Goal: Task Accomplishment & Management: Use online tool/utility

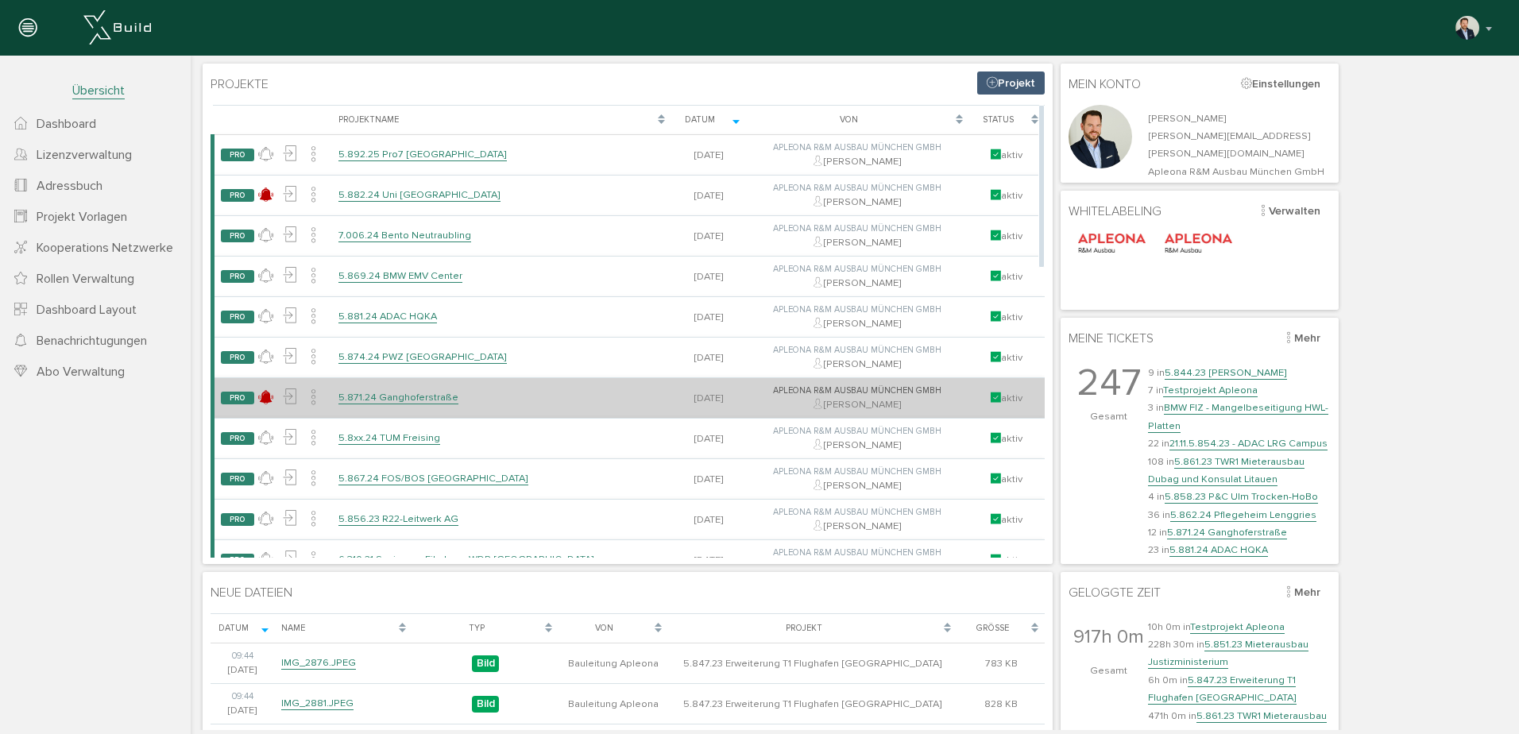
click at [409, 393] on link "5.871.24 Ganghoferstraße" at bounding box center [399, 398] width 120 height 14
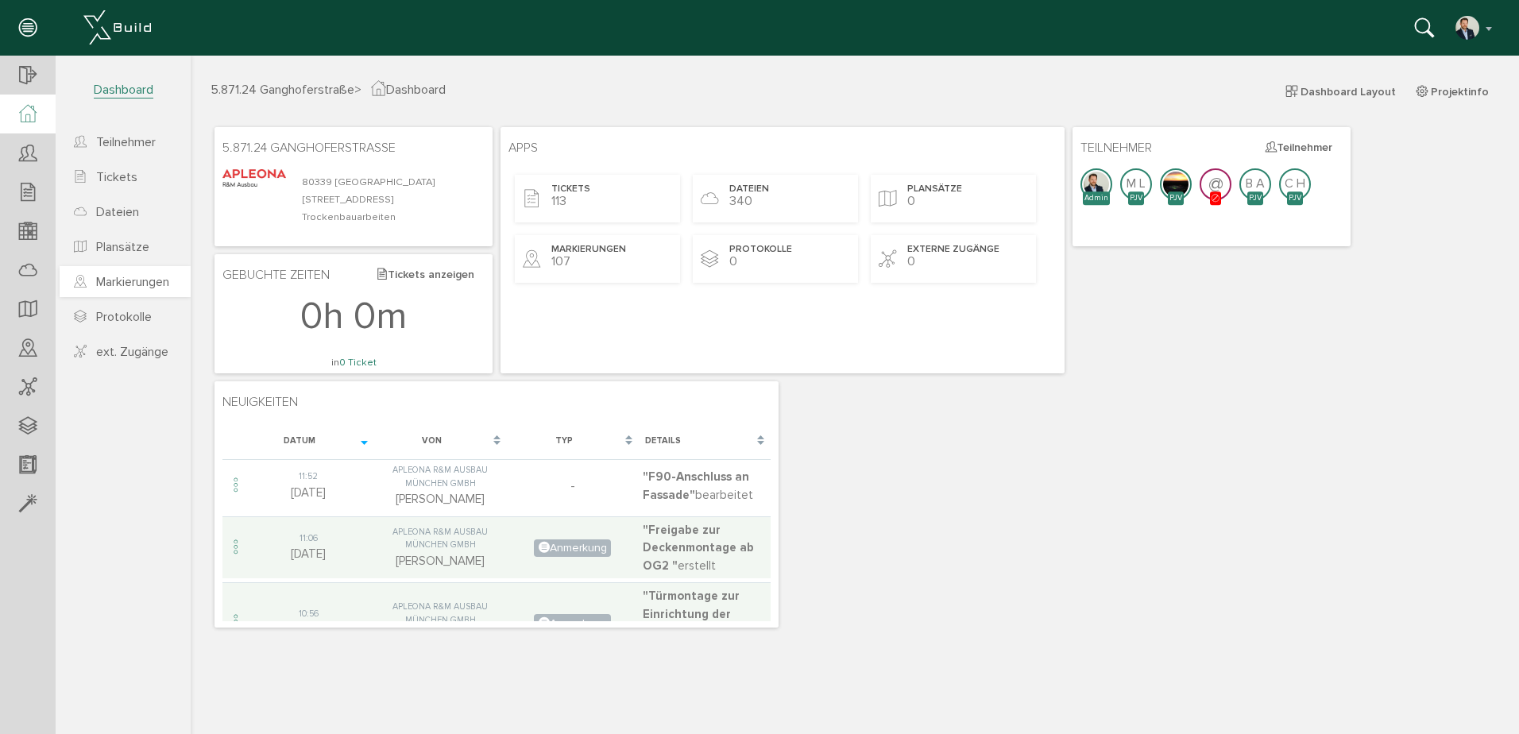
click at [120, 288] on span "Markierungen" at bounding box center [132, 282] width 73 height 16
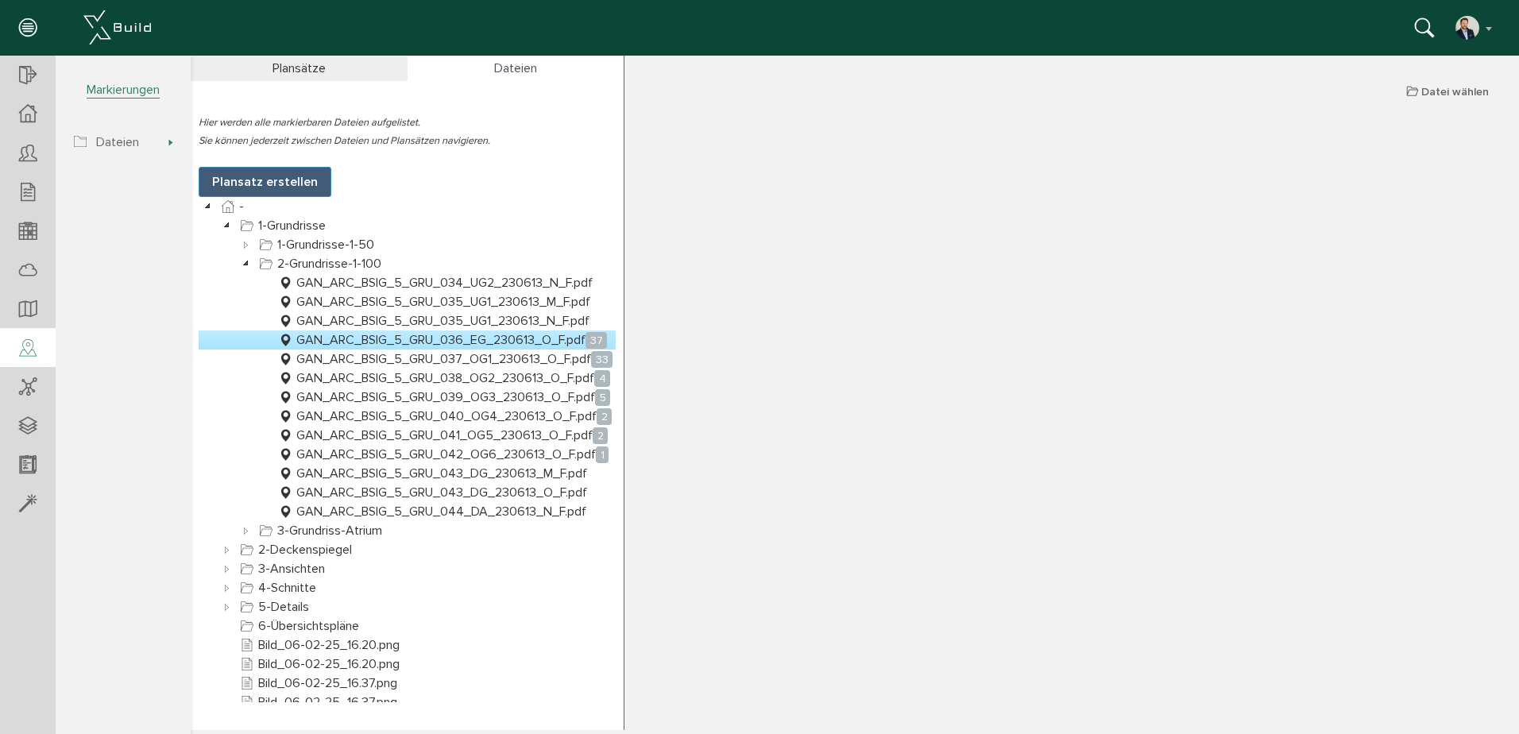
click at [440, 341] on link "GAN_ARC_BSIG_5_GRU_036_EG_230613_O_F.pdf 37" at bounding box center [442, 340] width 335 height 19
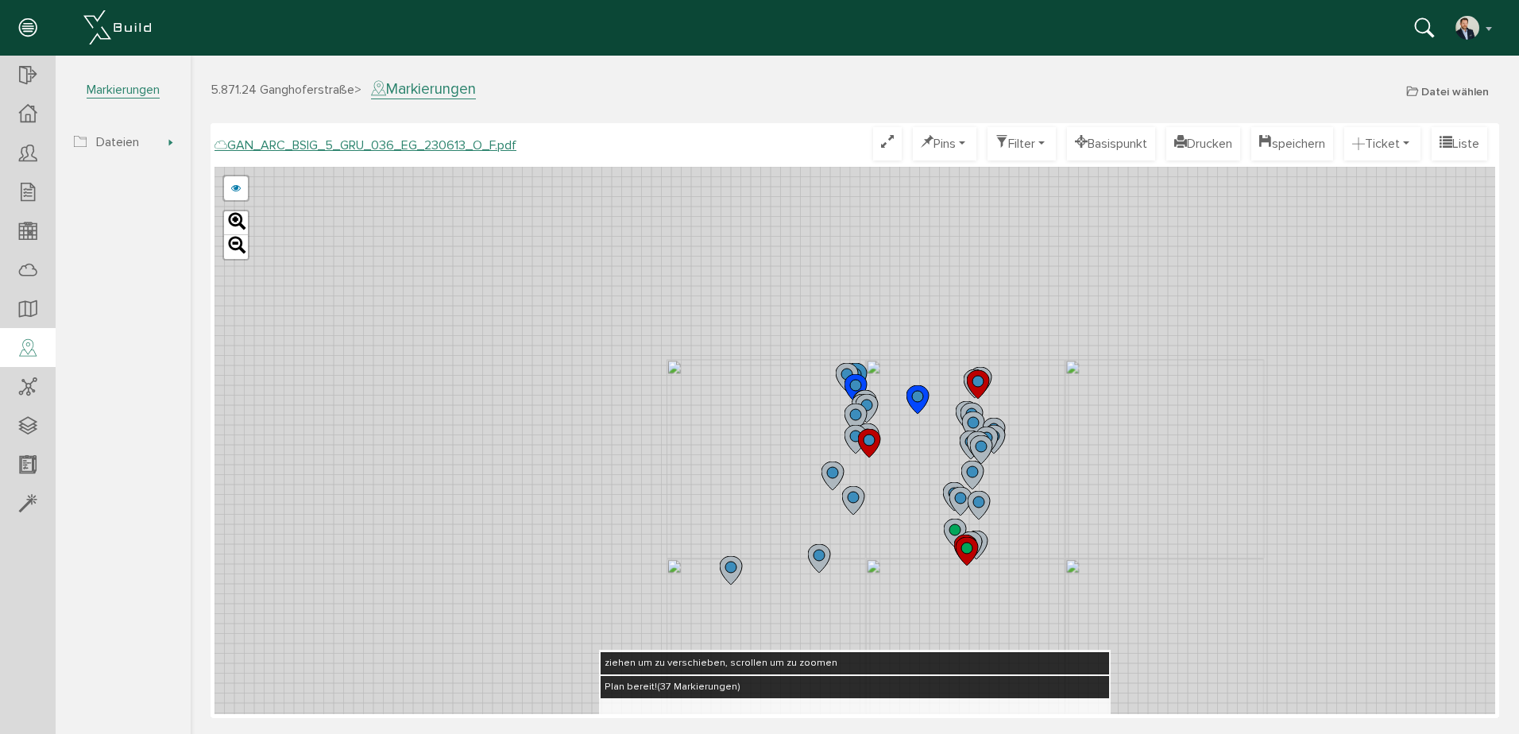
drag, startPoint x: 819, startPoint y: 227, endPoint x: 896, endPoint y: 447, distance: 233.0
click at [901, 470] on div "GAN_ARC_BSIG_5_GRU_036_EG_230613_N_F.pdf GAN_ARC_BSIG_5_GRU_036_EG_230613_M_F.p…" at bounding box center [855, 441] width 1281 height 548
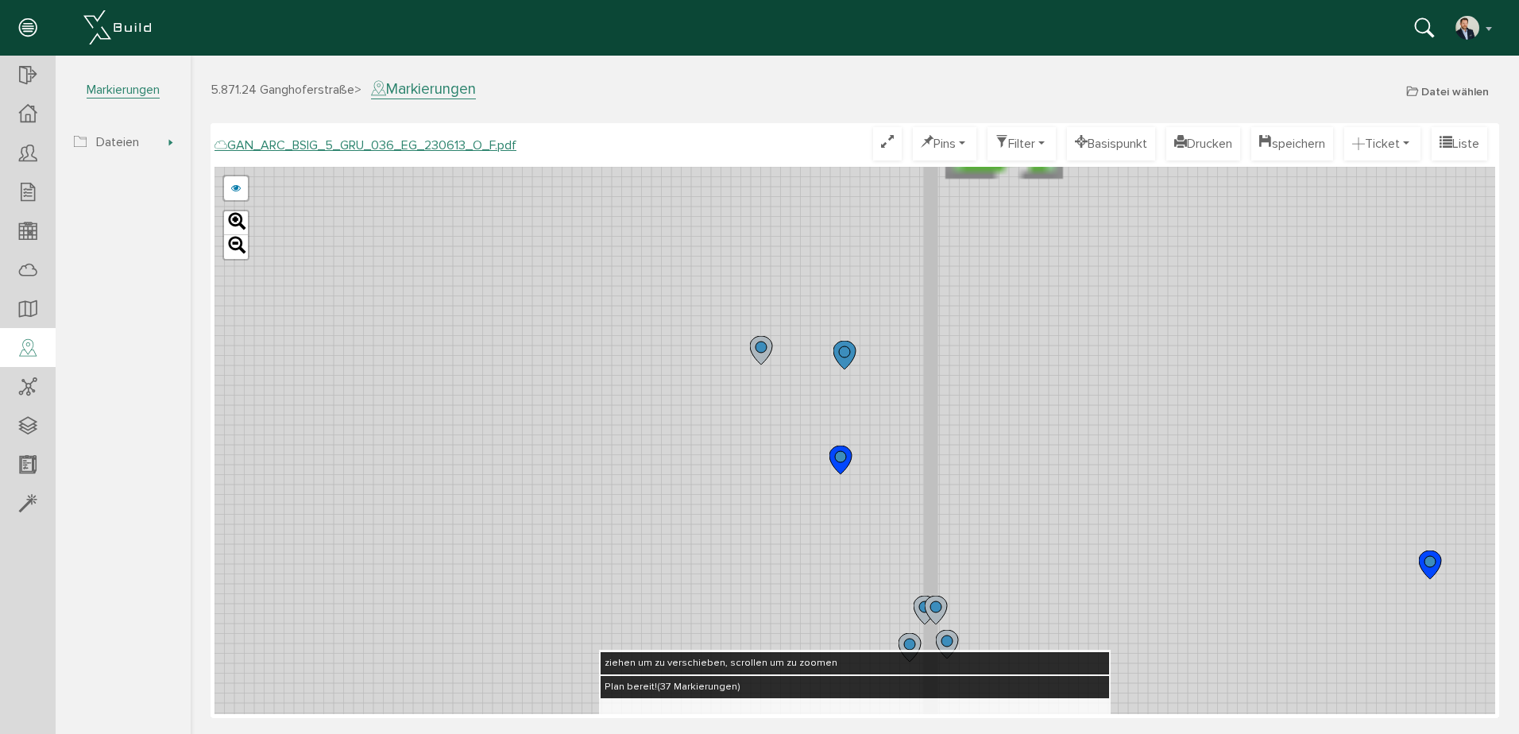
click at [841, 355] on circle at bounding box center [844, 351] width 11 height 11
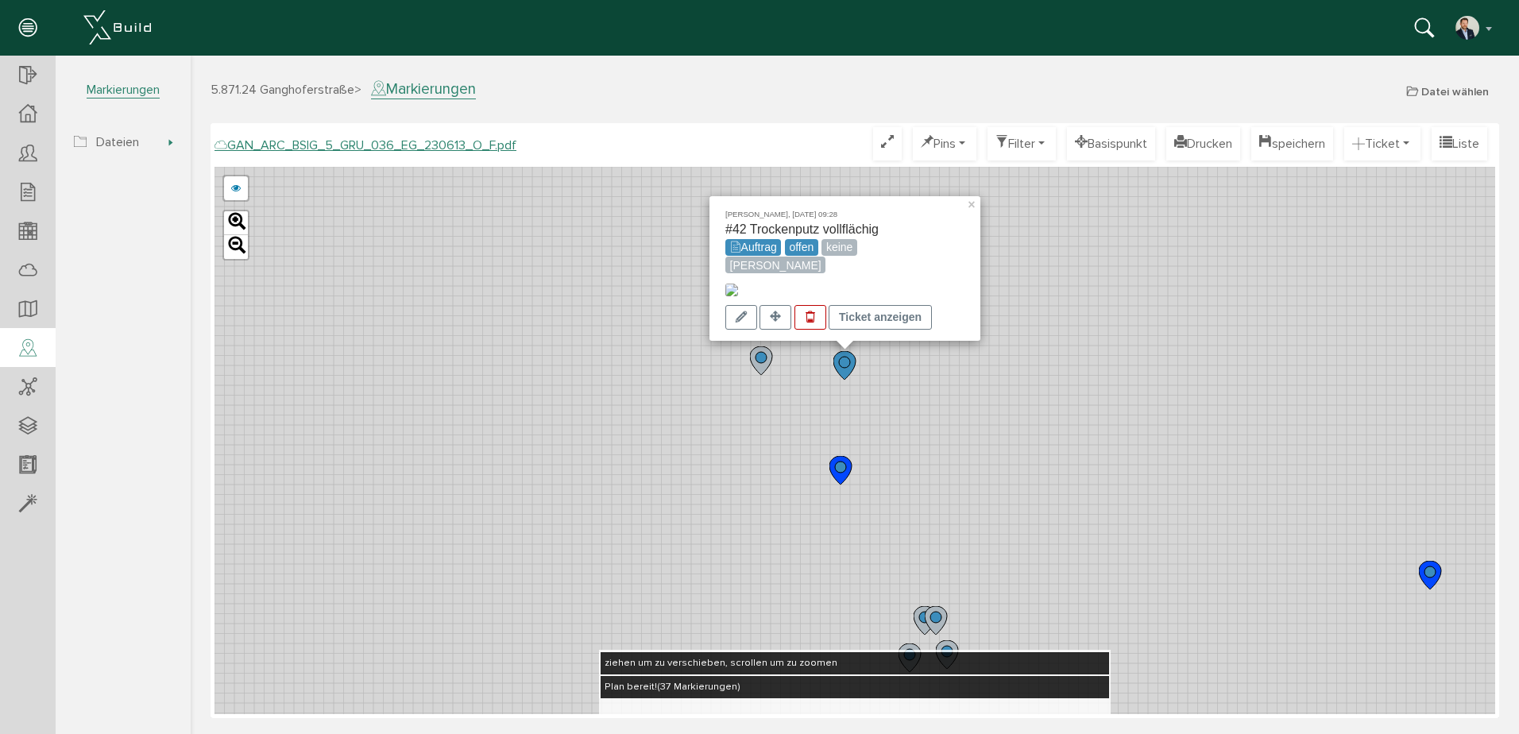
click at [738, 284] on img at bounding box center [732, 290] width 13 height 13
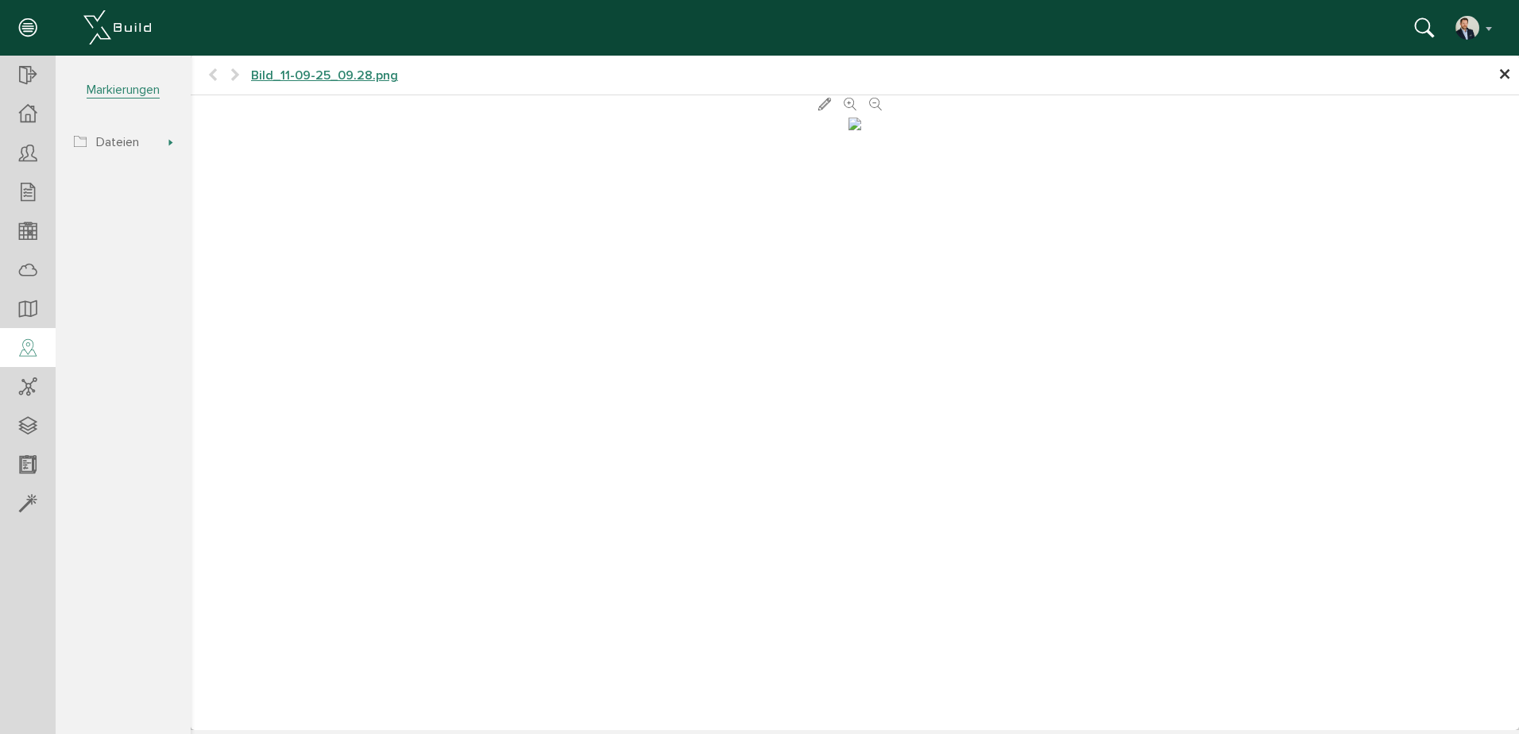
click at [507, 131] on div at bounding box center [855, 122] width 1329 height 17
click at [1506, 73] on span "×" at bounding box center [1505, 75] width 13 height 31
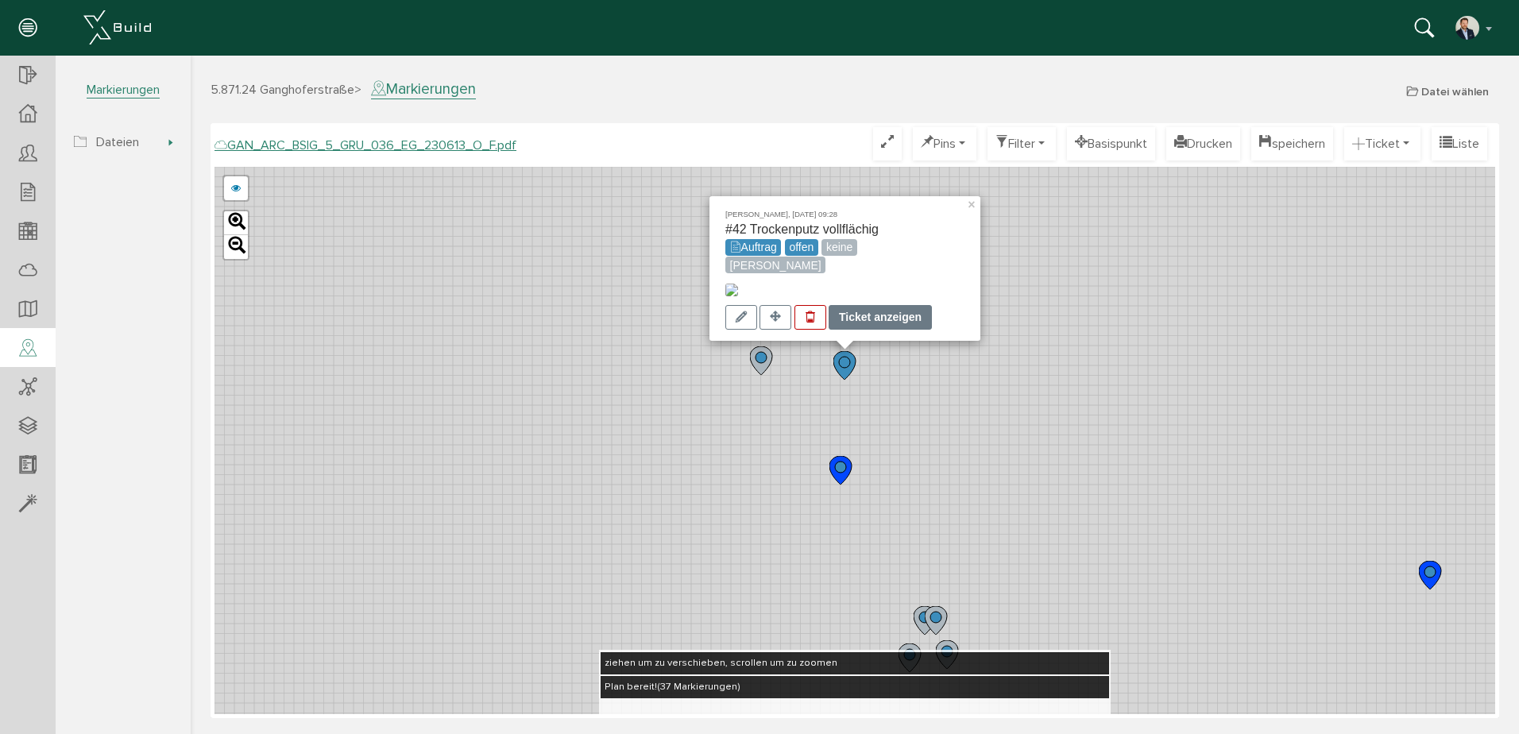
click at [900, 319] on div "Ticket anzeigen" at bounding box center [880, 317] width 103 height 25
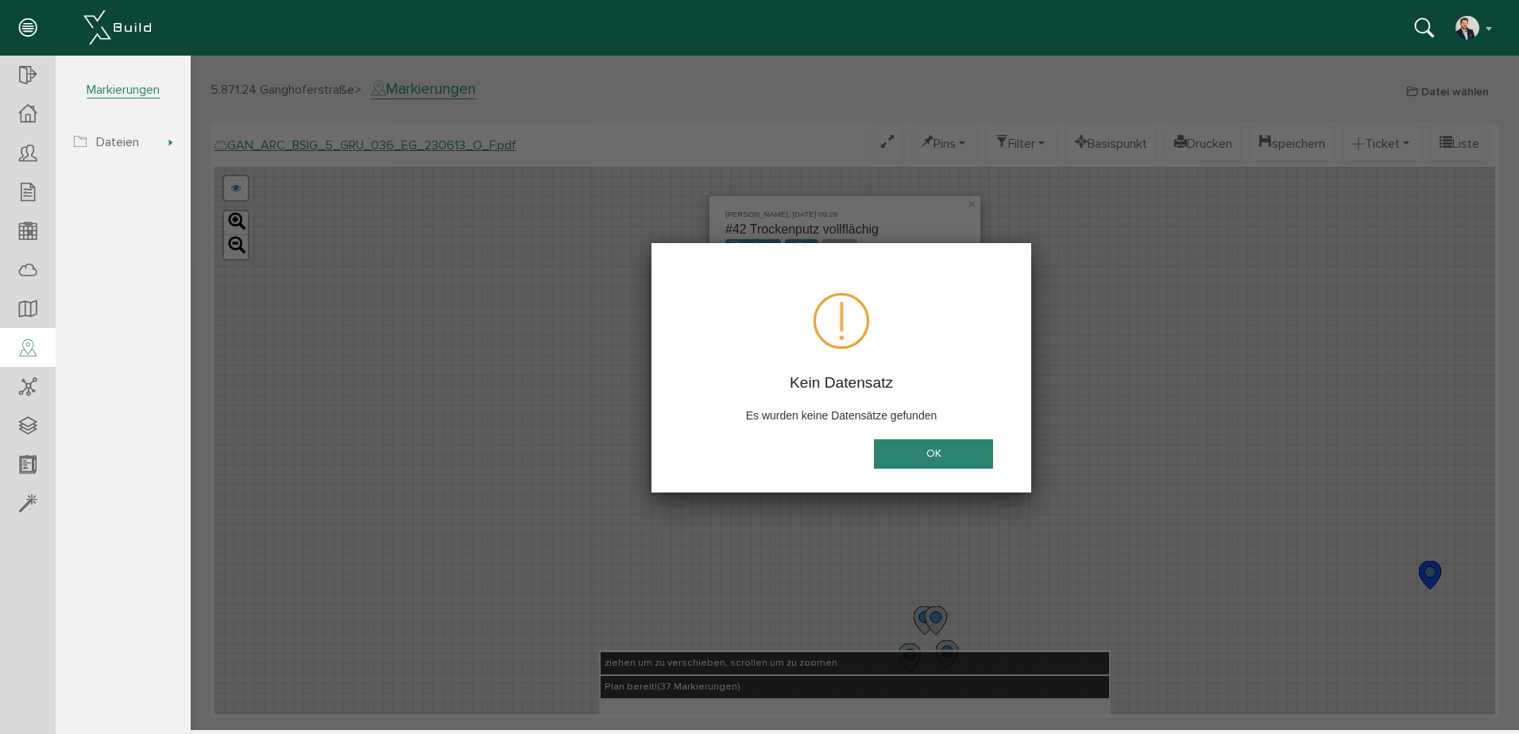
click at [930, 448] on button "OK" at bounding box center [933, 453] width 119 height 29
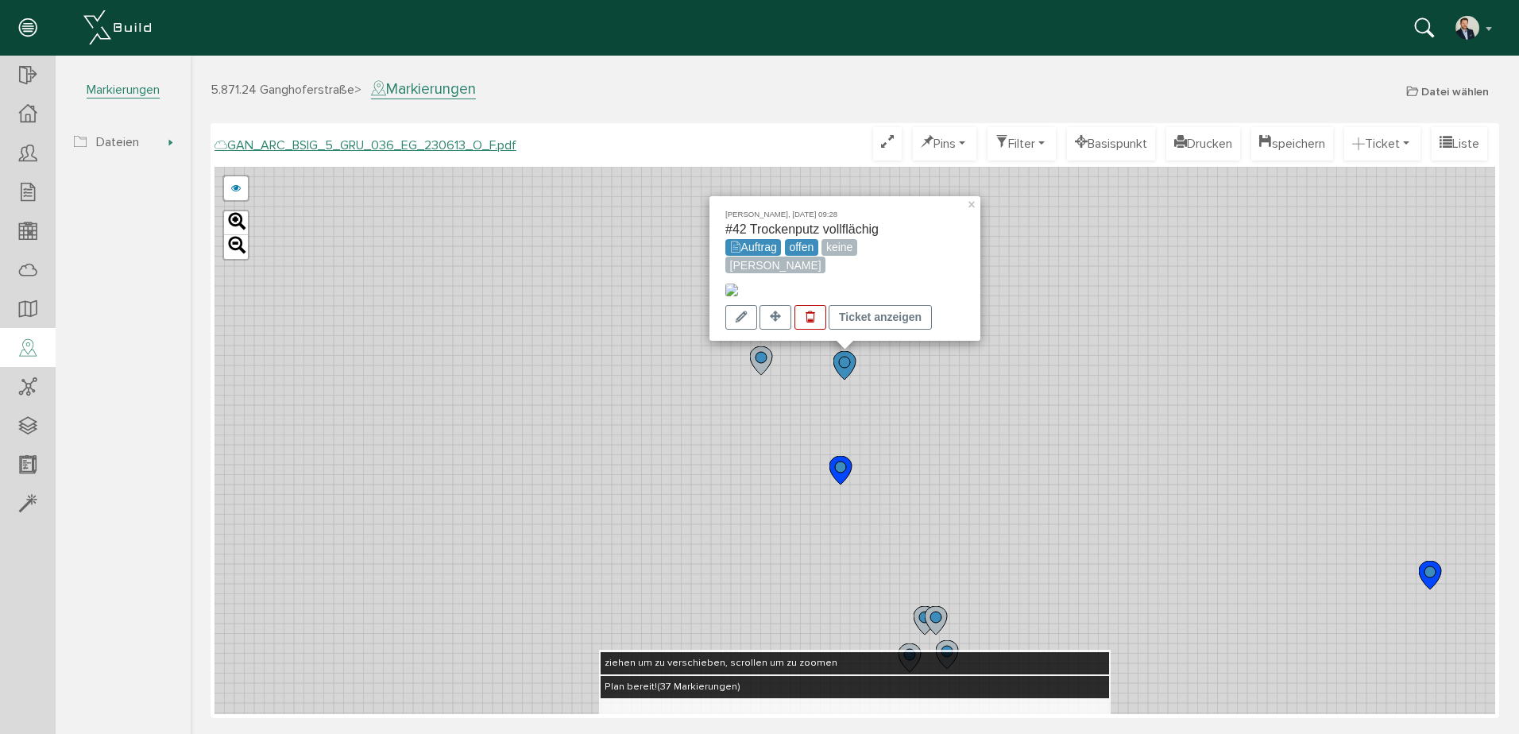
click at [944, 222] on div "[PERSON_NAME], [DATE] 09:28 #42 Trockenputz vollflächig Auftrag offen keine [PE…" at bounding box center [845, 240] width 239 height 67
click at [968, 196] on link "×" at bounding box center [973, 201] width 14 height 11
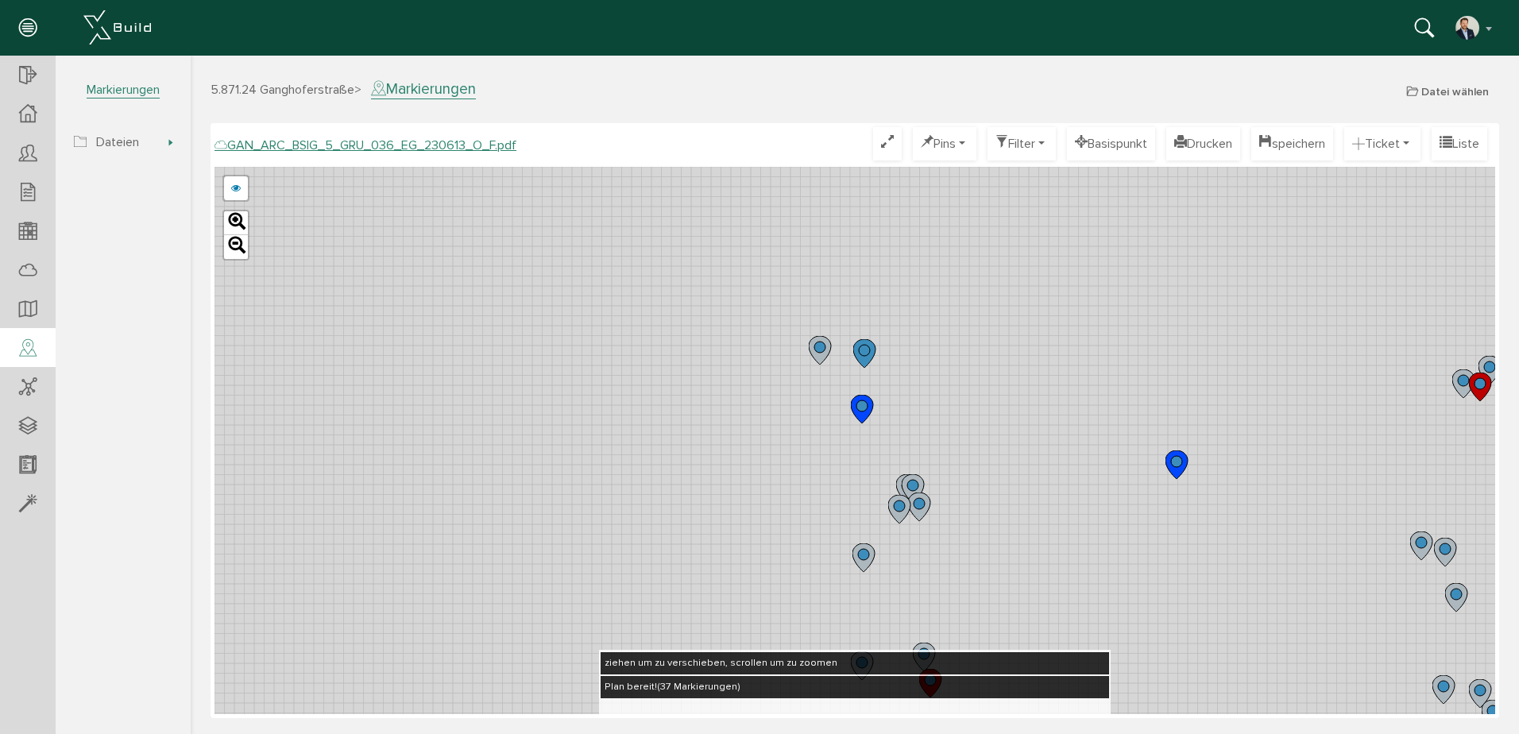
drag, startPoint x: 985, startPoint y: 524, endPoint x: 774, endPoint y: 218, distance: 371.9
click at [774, 218] on div "GAN_ARC_BSIG_5_GRU_036_EG_230613_N_F.pdf GAN_ARC_BSIG_5_GRU_036_EG_230613_M_F.p…" at bounding box center [855, 441] width 1281 height 548
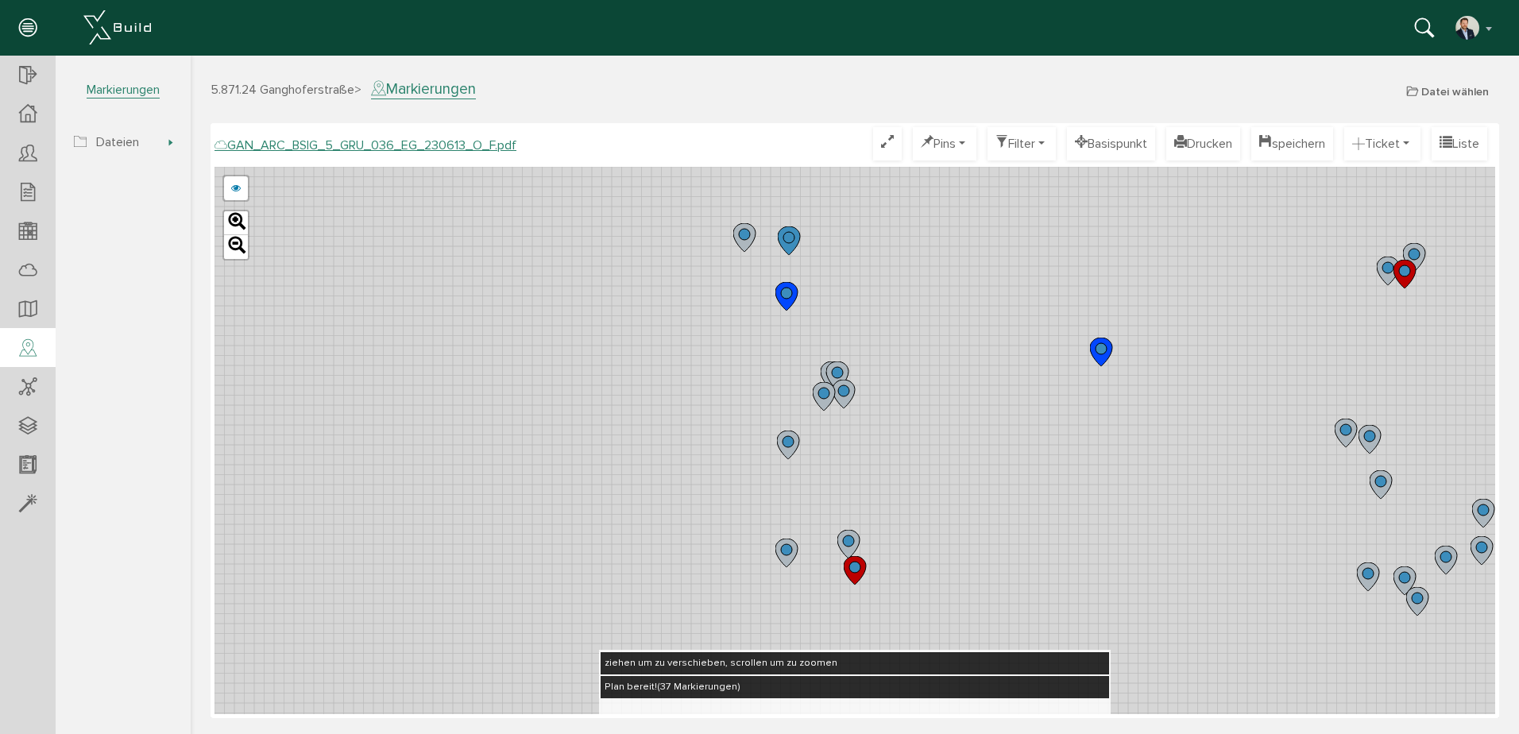
drag, startPoint x: 811, startPoint y: 269, endPoint x: 931, endPoint y: 428, distance: 198.7
click at [933, 430] on div "GAN_ARC_BSIG_5_GRU_036_EG_230613_N_F.pdf GAN_ARC_BSIG_5_GRU_036_EG_230613_M_F.p…" at bounding box center [855, 441] width 1281 height 548
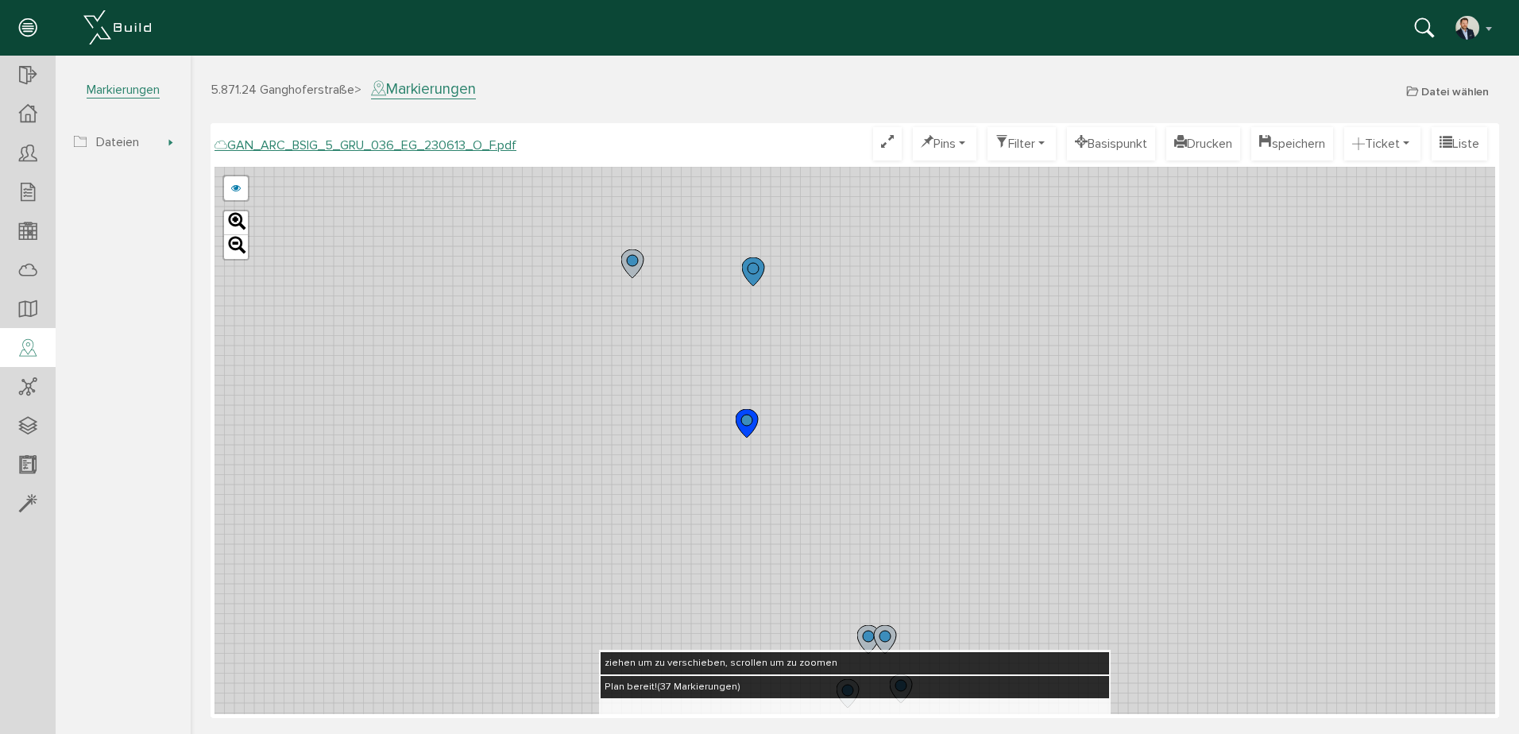
click at [757, 271] on circle at bounding box center [753, 268] width 11 height 11
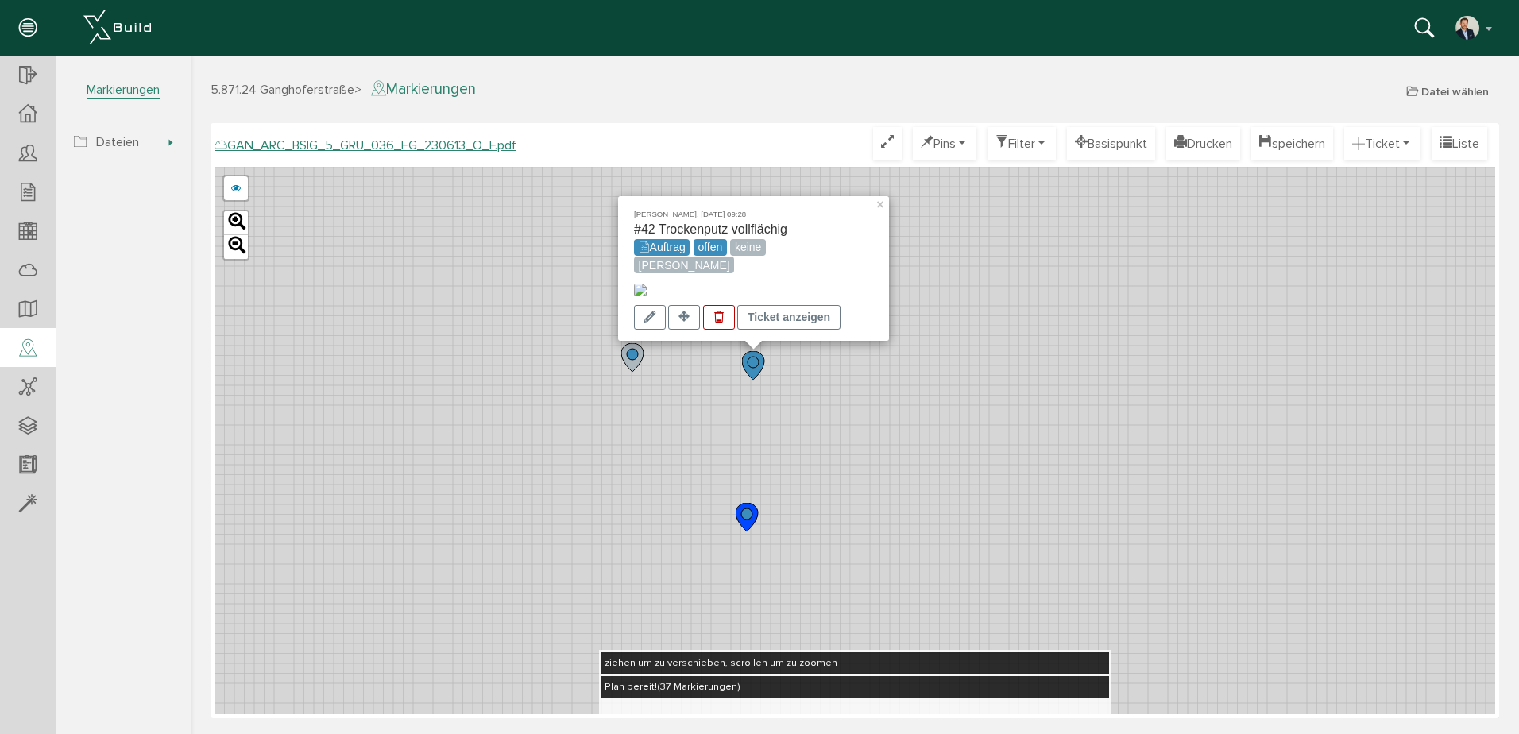
drag, startPoint x: 414, startPoint y: 314, endPoint x: 301, endPoint y: 300, distance: 113.7
click at [414, 314] on div "[PERSON_NAME], [DATE] 09:28 #42 Trockenputz vollflächig Auftrag offen keine [PE…" at bounding box center [855, 441] width 1281 height 548
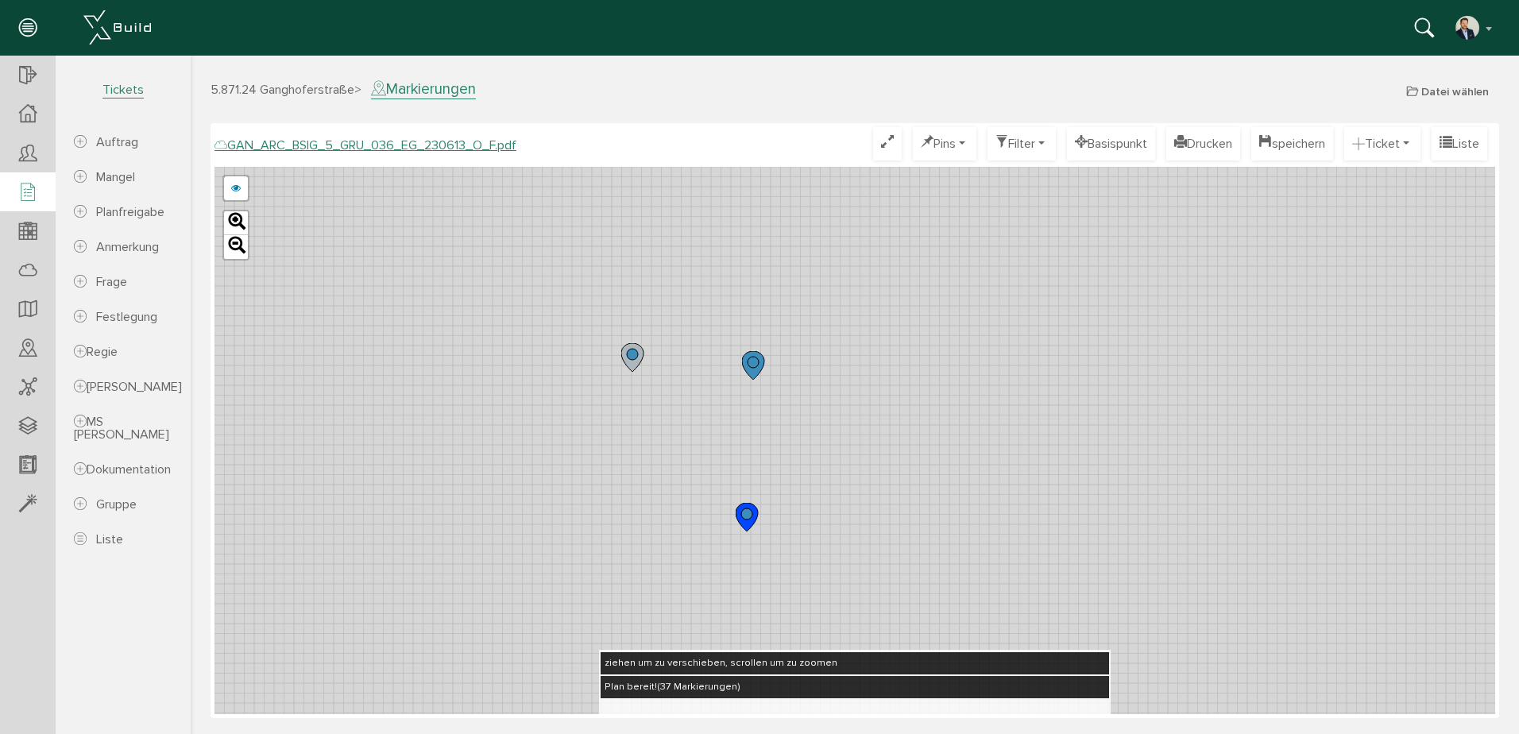
click at [28, 203] on icon at bounding box center [27, 193] width 17 height 22
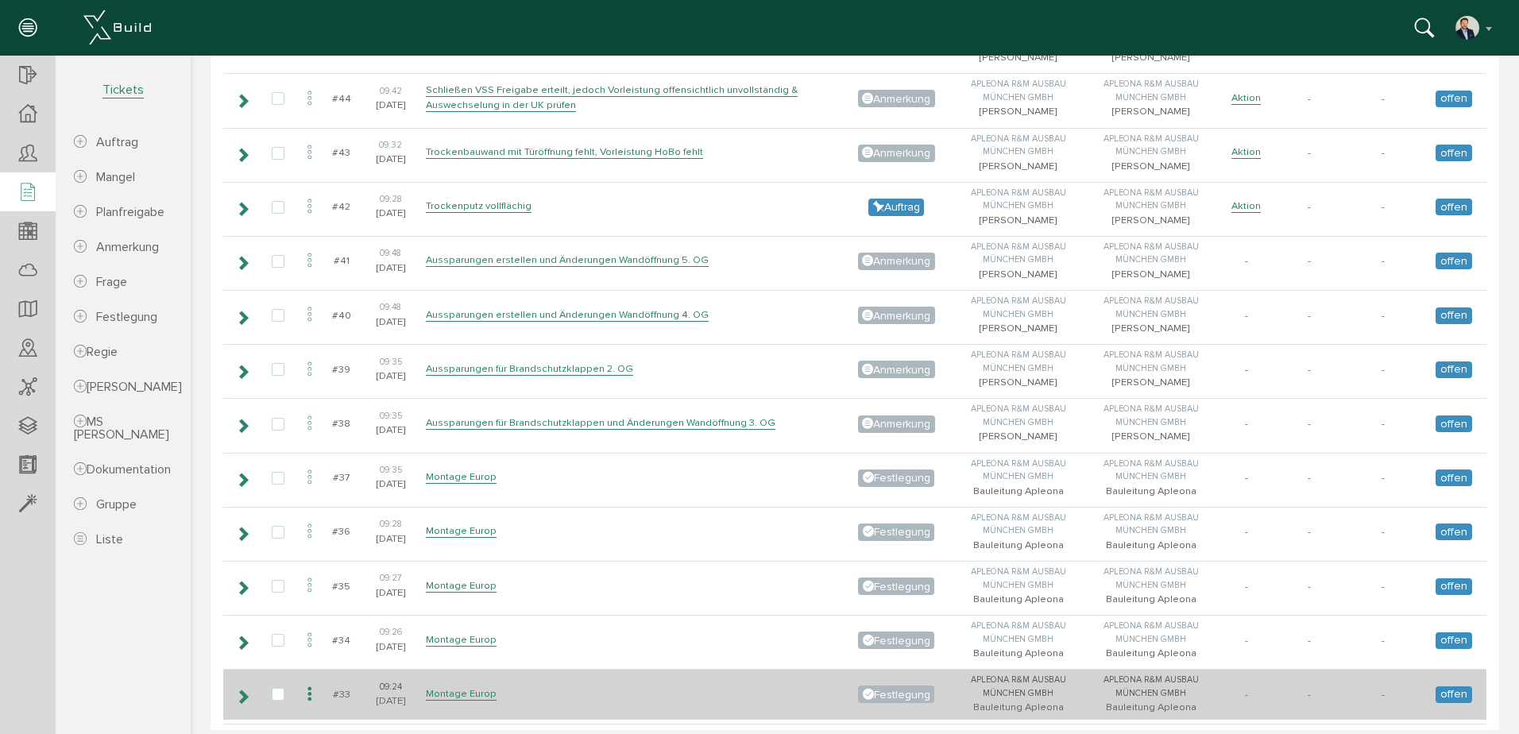
scroll to position [3974, 0]
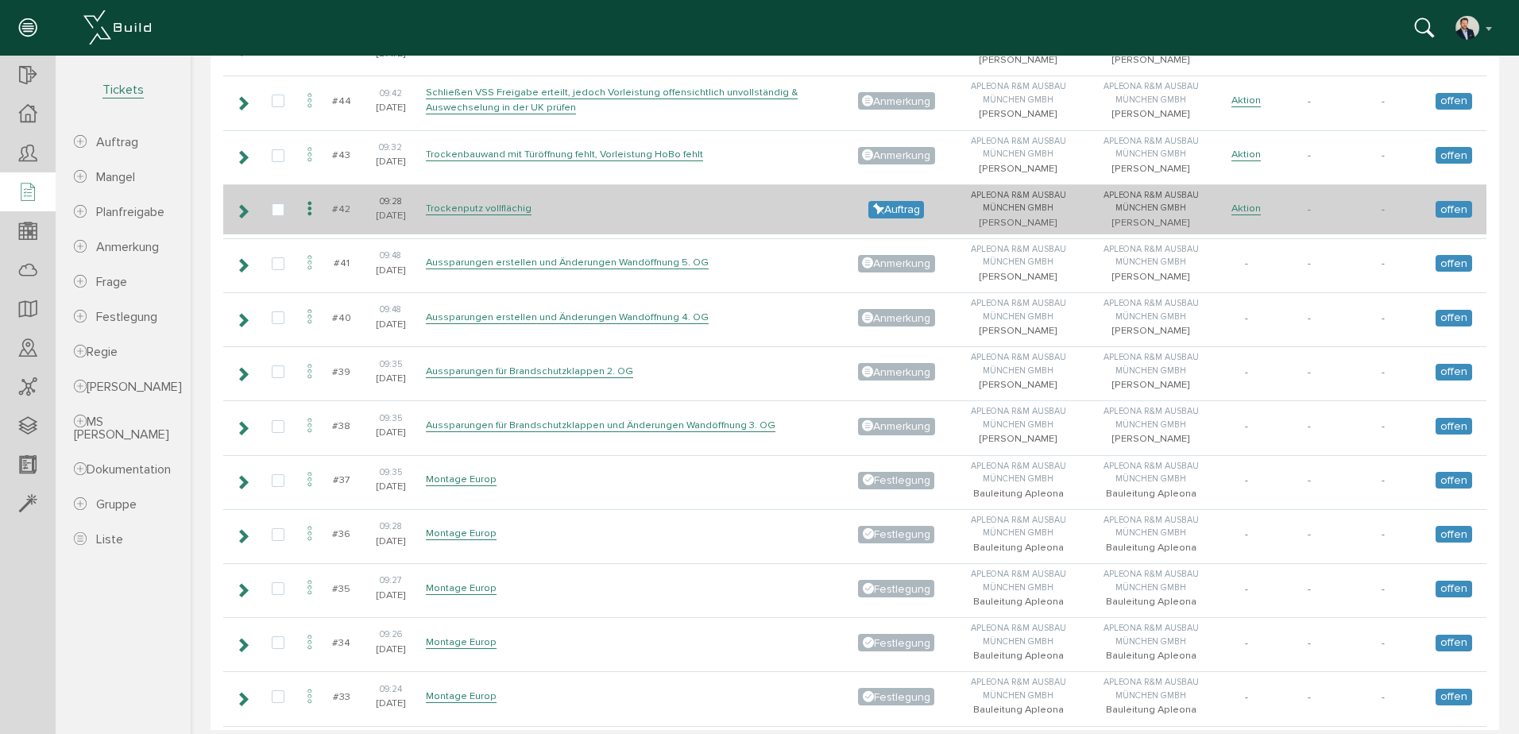
click at [249, 209] on icon at bounding box center [242, 211] width 15 height 13
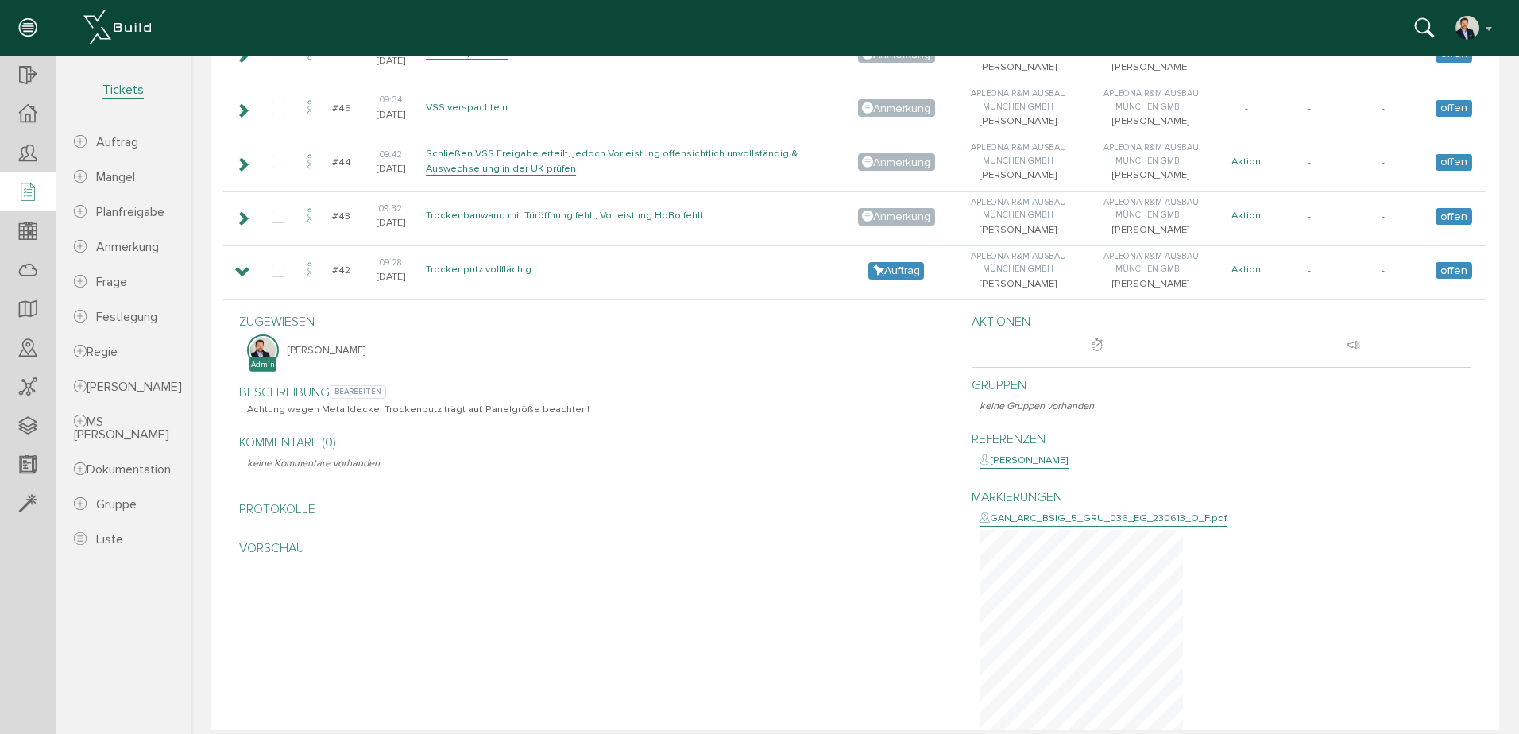
scroll to position [3894, 0]
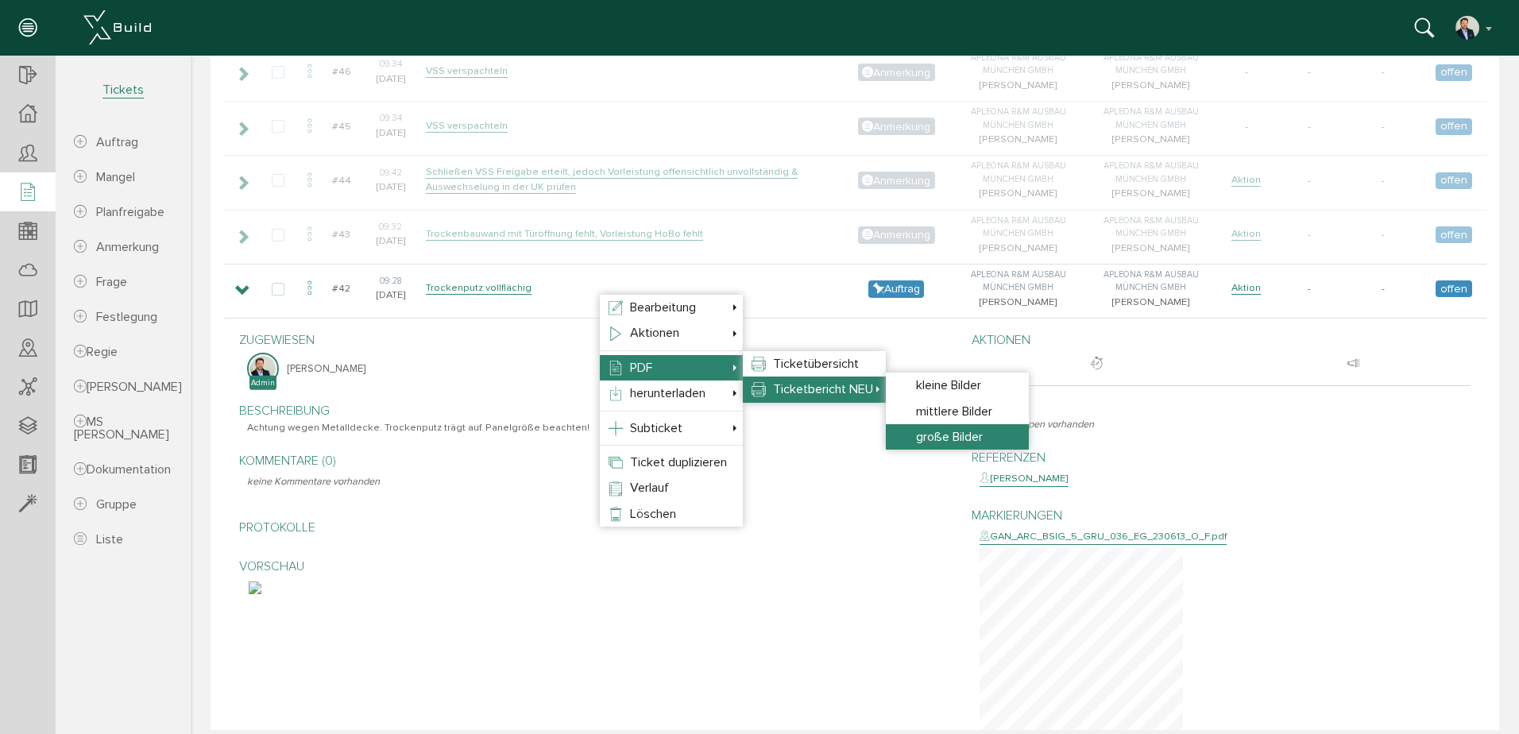
click at [967, 437] on span "große Bilder" at bounding box center [949, 437] width 67 height 16
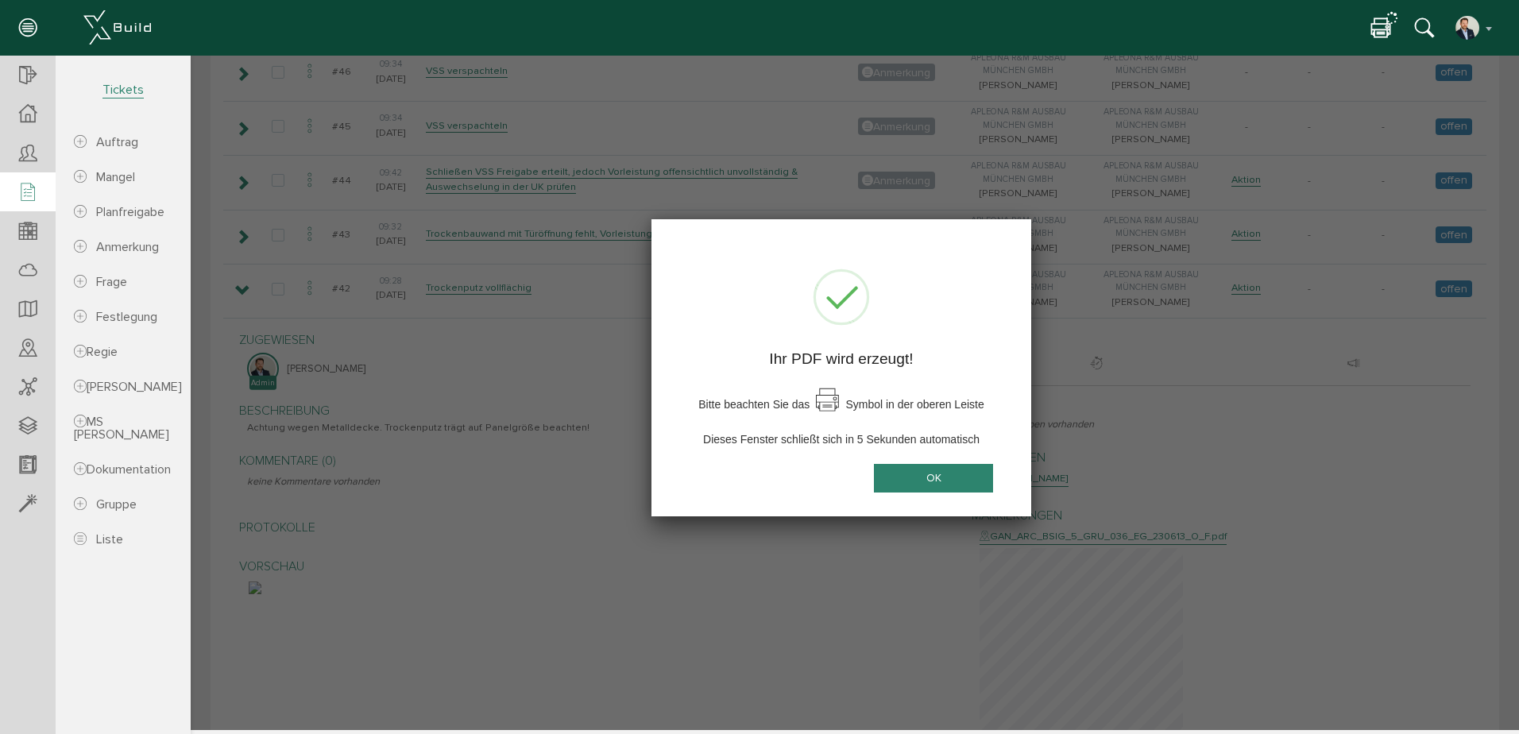
click at [939, 480] on button "OK" at bounding box center [933, 477] width 119 height 29
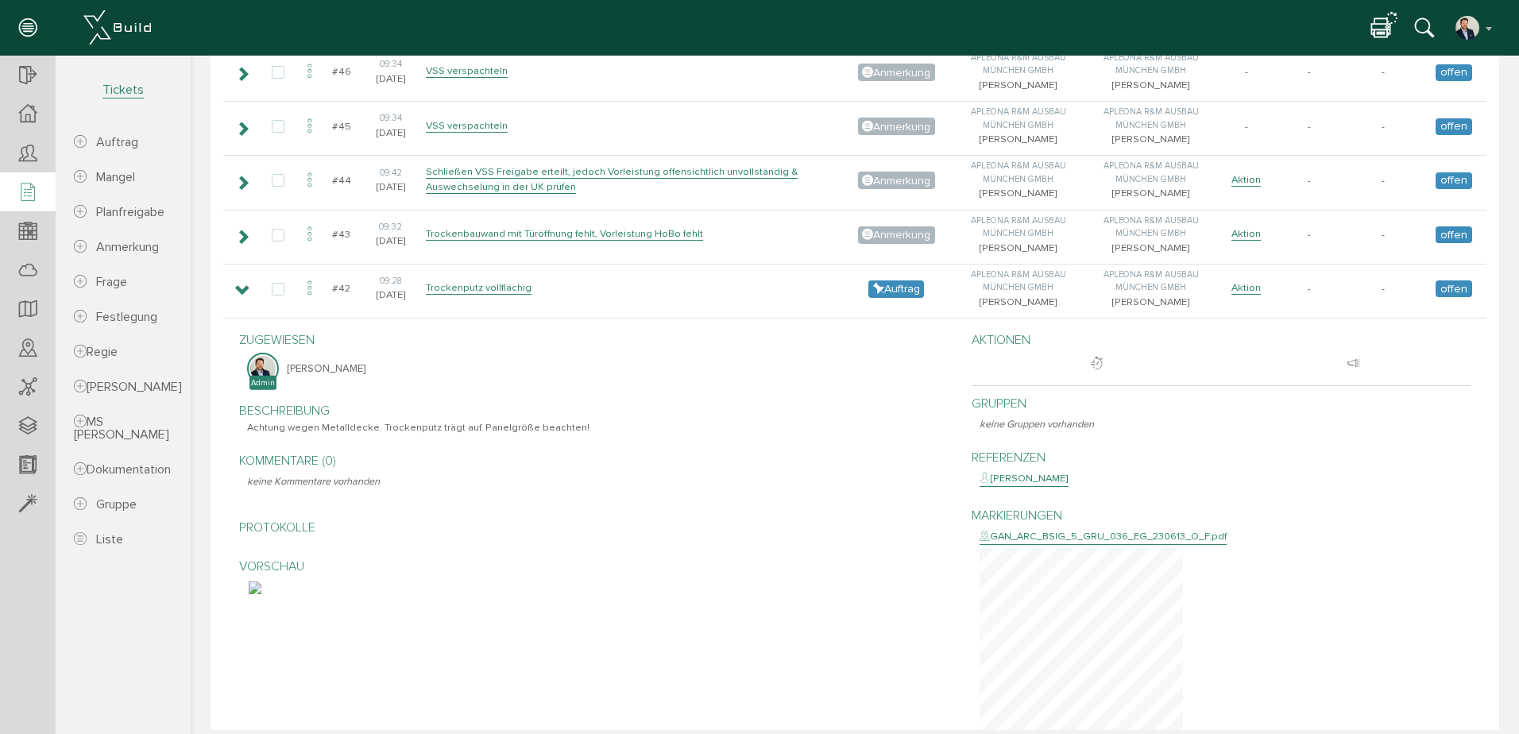
click at [1381, 28] on icon at bounding box center [1381, 28] width 19 height 23
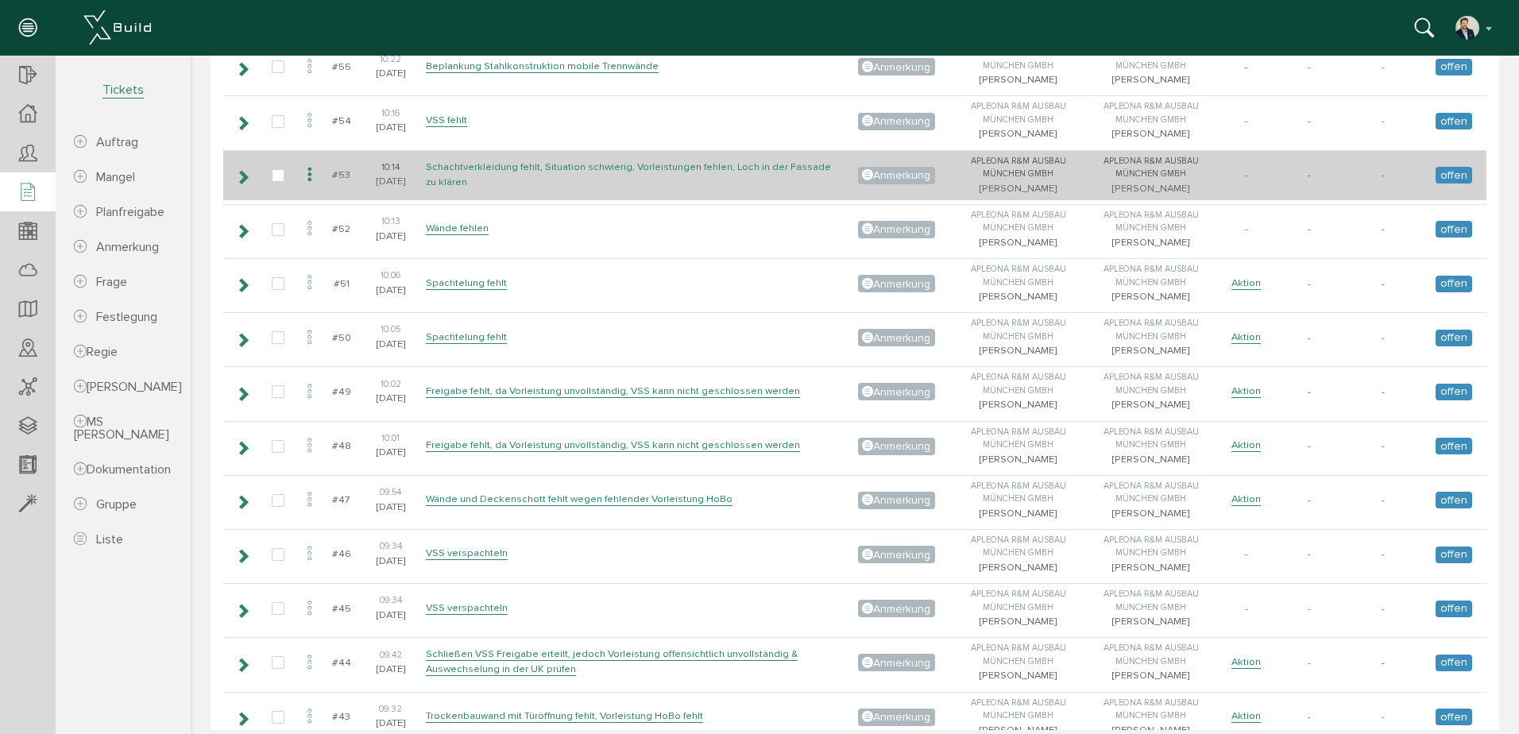
scroll to position [3735, 0]
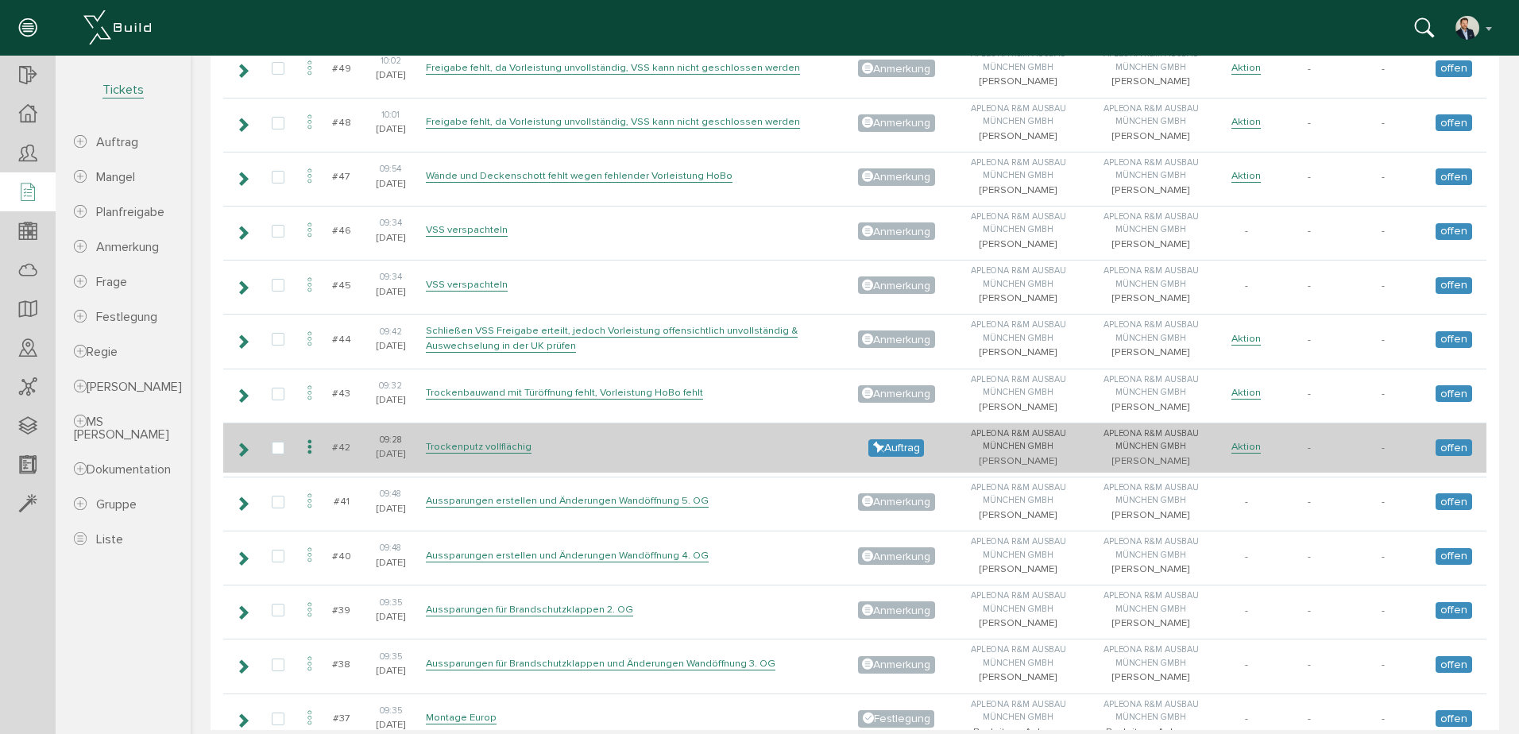
click at [248, 443] on icon at bounding box center [242, 449] width 15 height 13
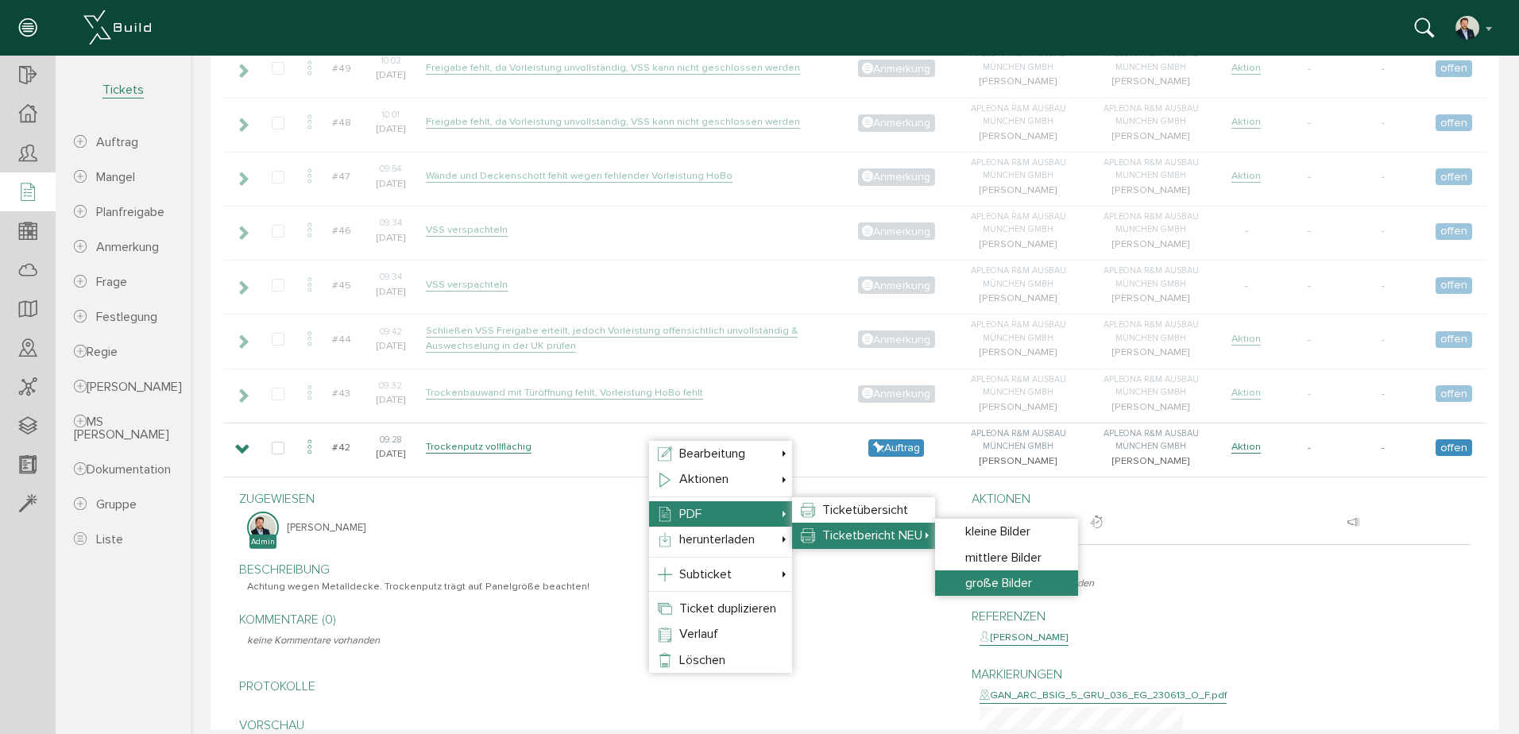
click at [1013, 575] on span "große Bilder" at bounding box center [999, 583] width 67 height 16
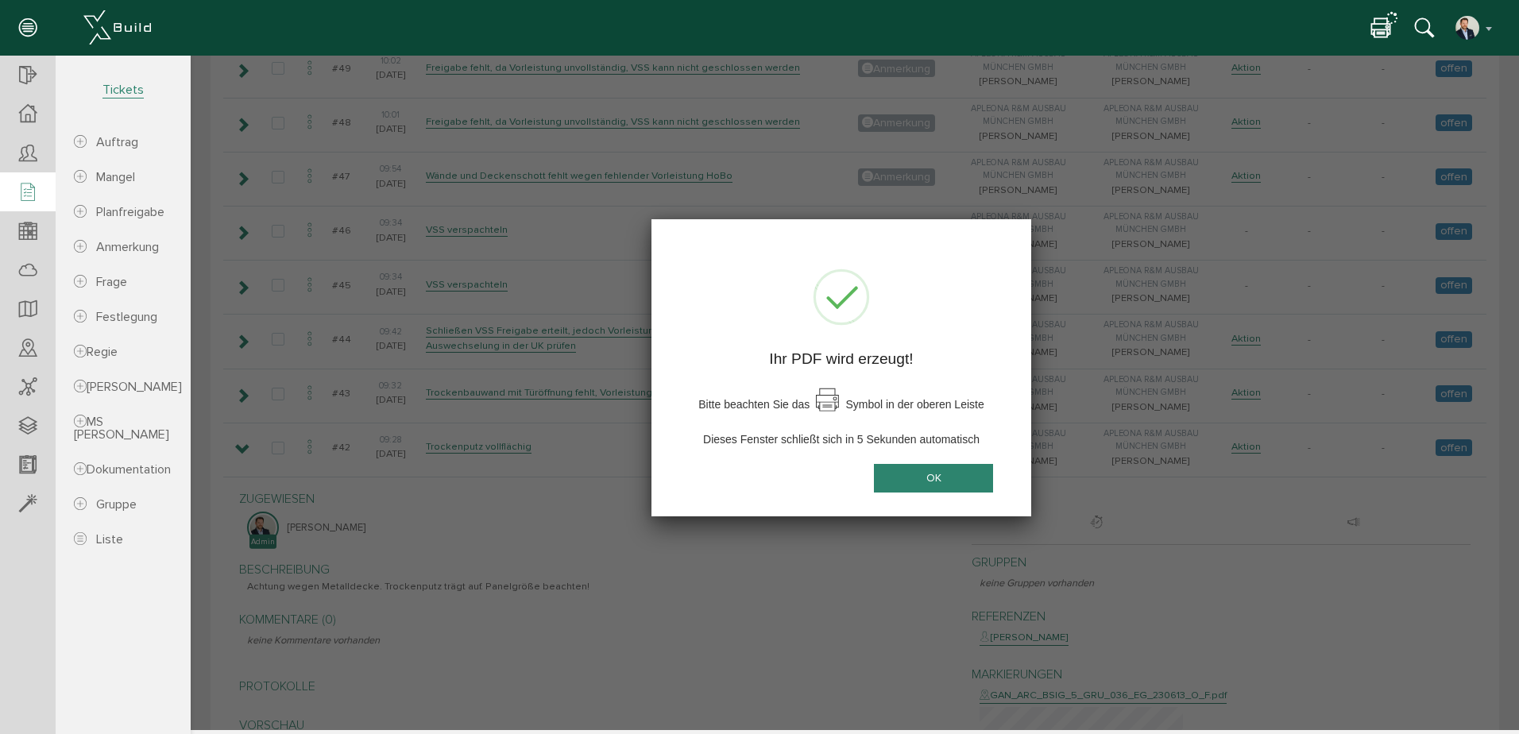
click at [926, 471] on button "OK" at bounding box center [933, 477] width 119 height 29
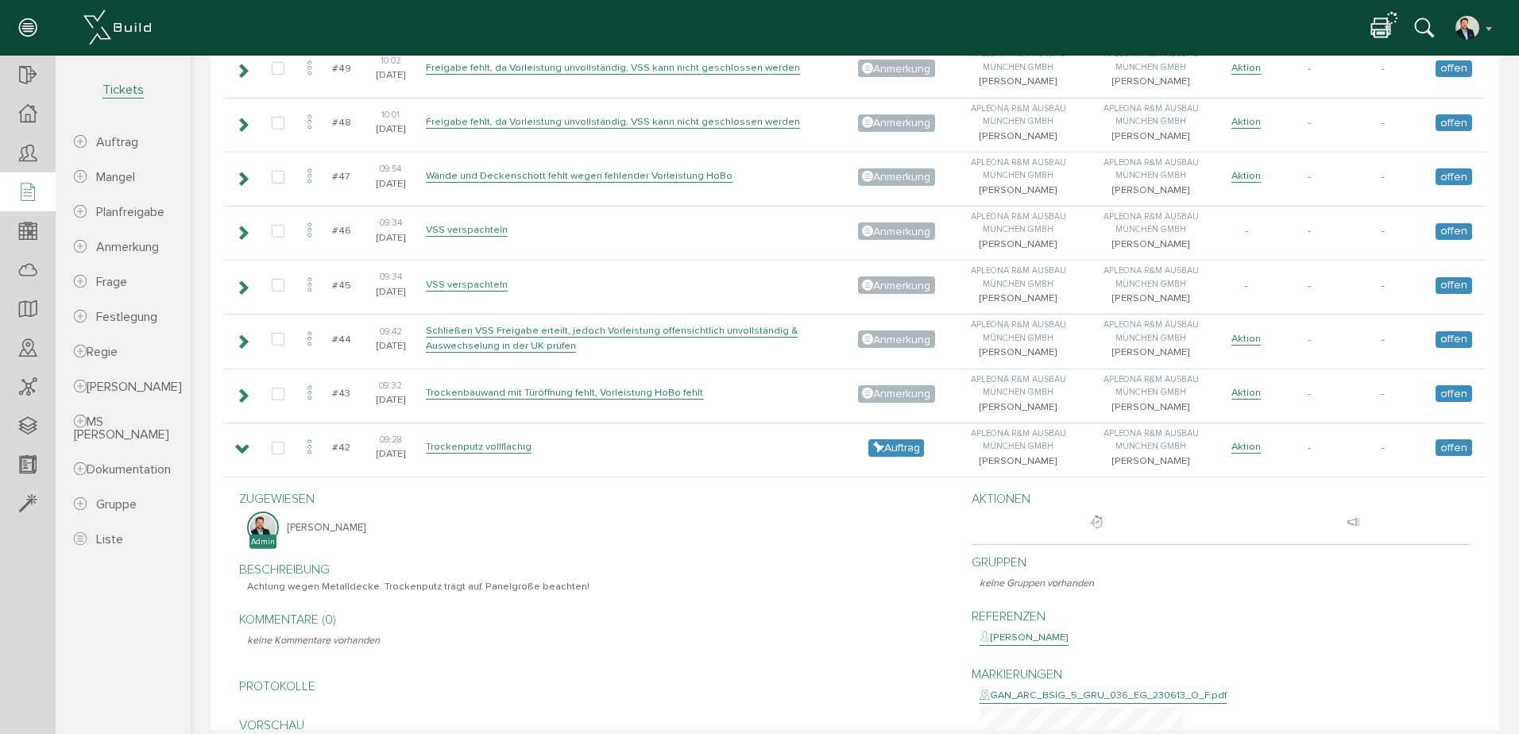
click at [1384, 25] on icon at bounding box center [1381, 28] width 19 height 23
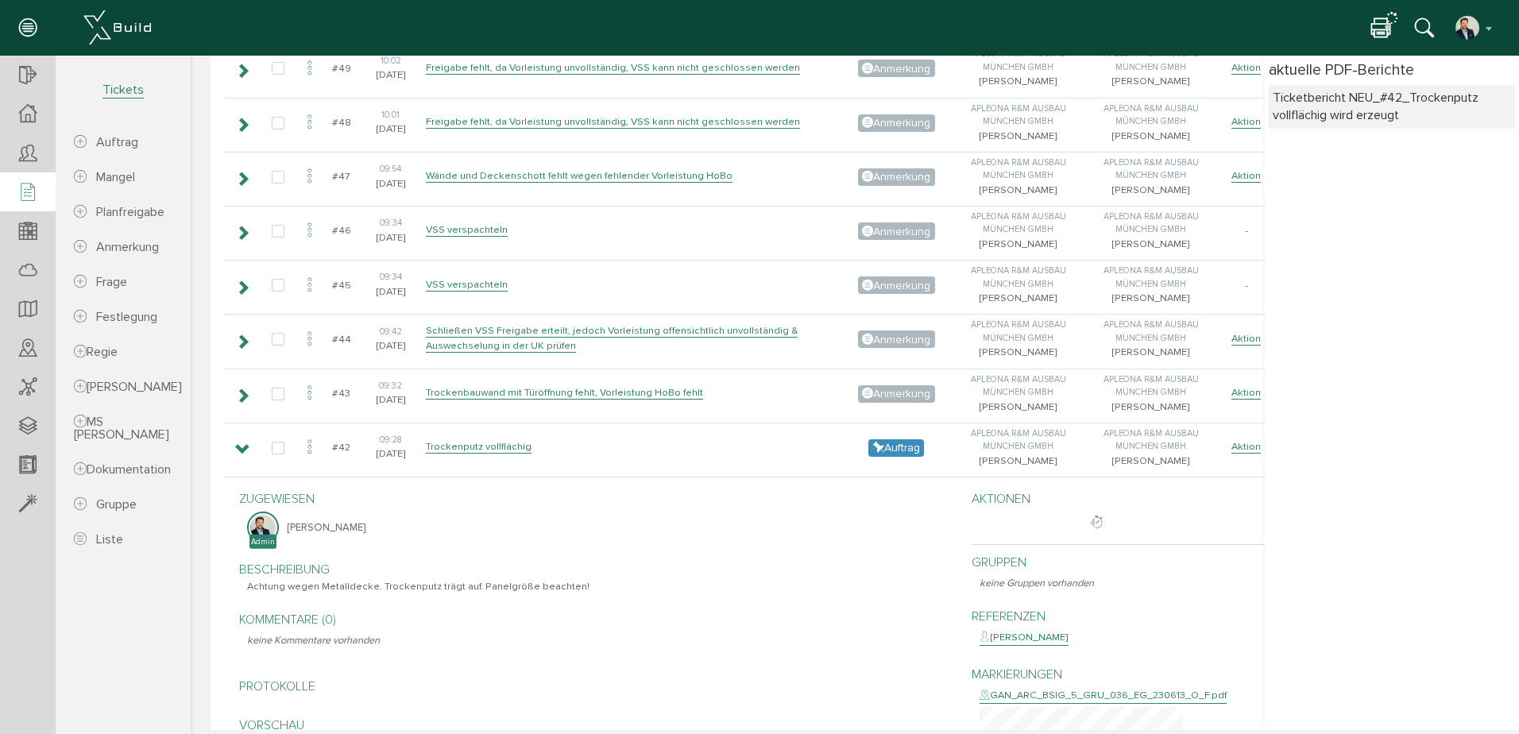
click at [1397, 108] on div "Ticketbericht NEU_#42_Trockenputz vollflächig wird erzeugt" at bounding box center [1392, 107] width 238 height 36
click at [1490, 19] on button "button" at bounding box center [1475, 28] width 41 height 24
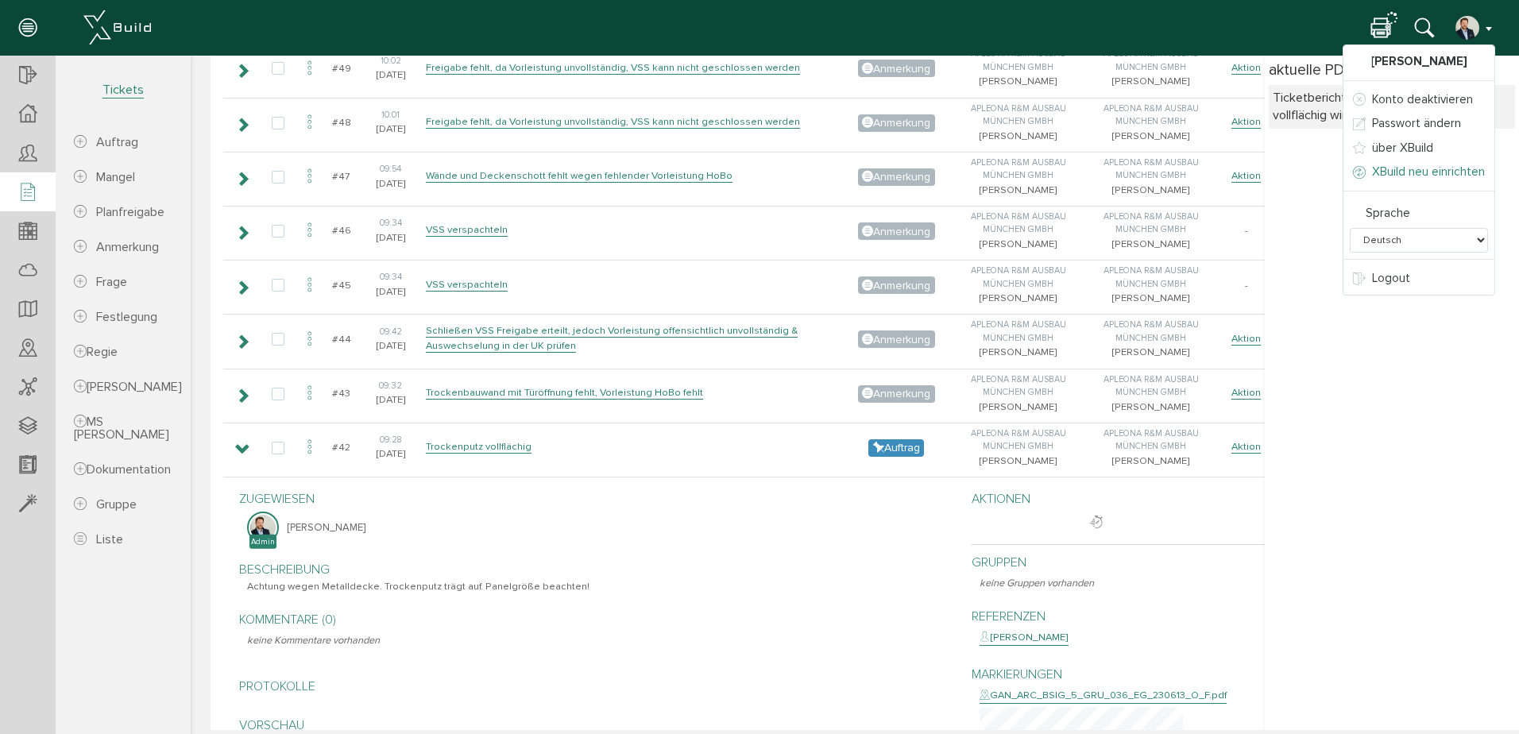
click at [1401, 170] on span "XBuild neu einrichten" at bounding box center [1428, 172] width 113 height 14
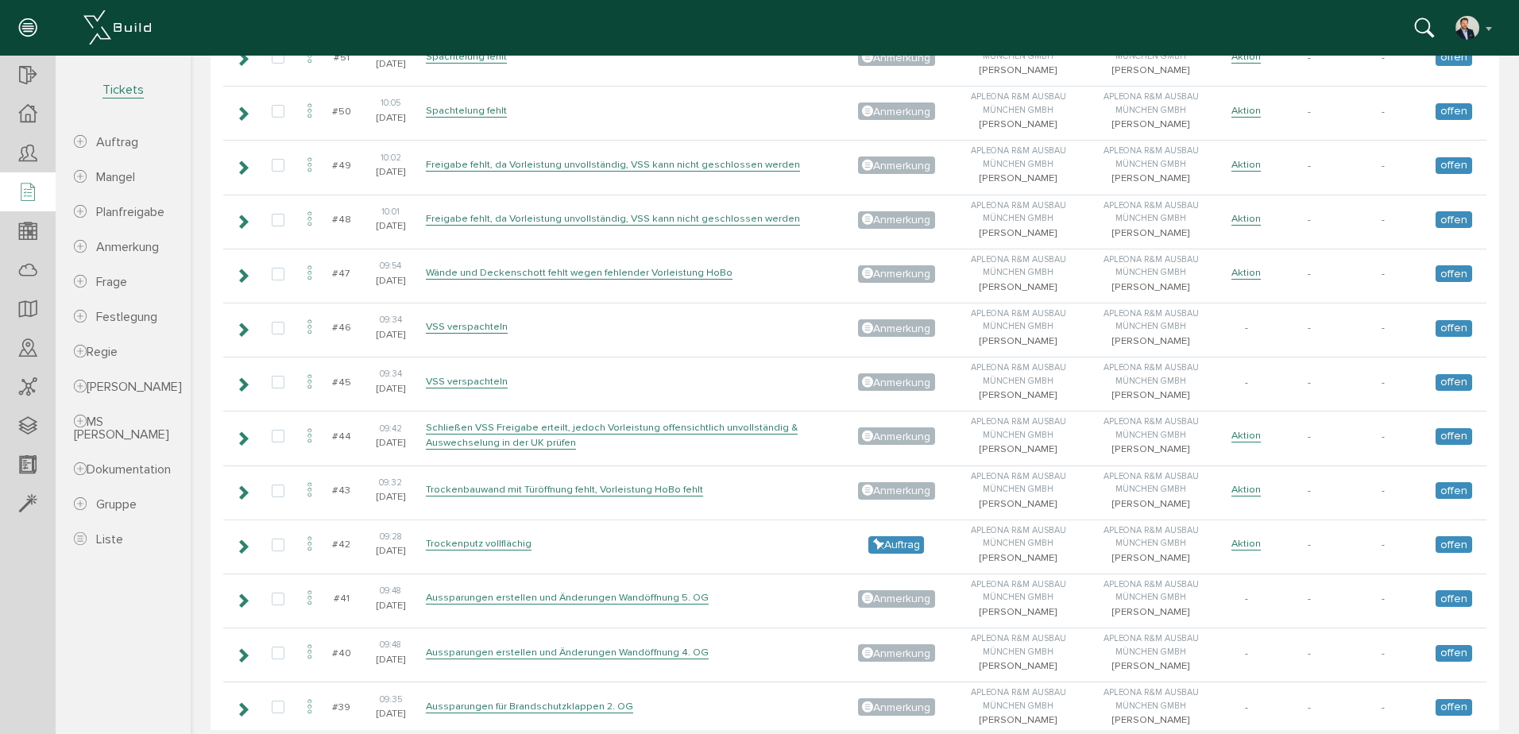
scroll to position [3974, 0]
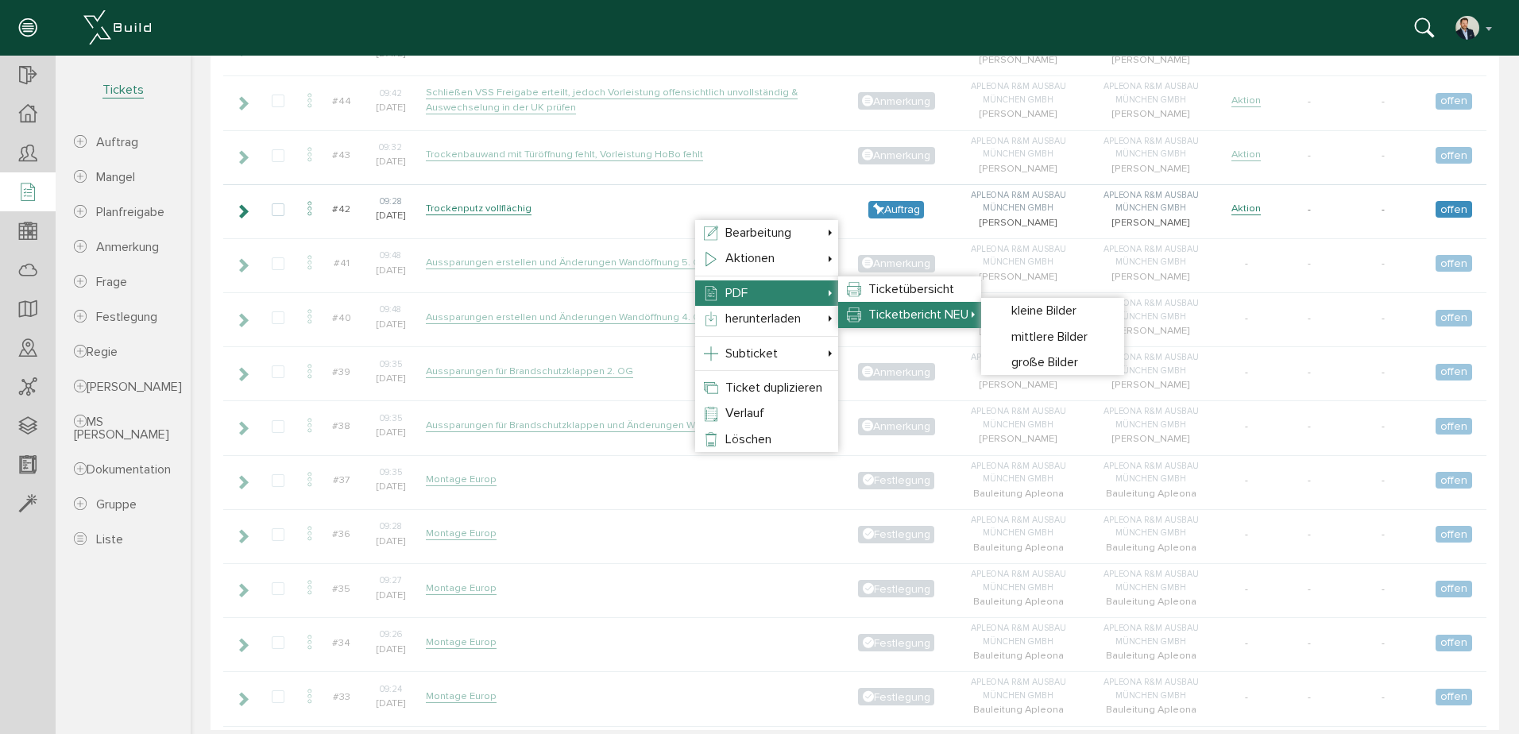
click at [919, 312] on span "Ticketbericht NEU" at bounding box center [919, 315] width 100 height 16
click at [1078, 360] on span "große Bilder" at bounding box center [1045, 362] width 67 height 16
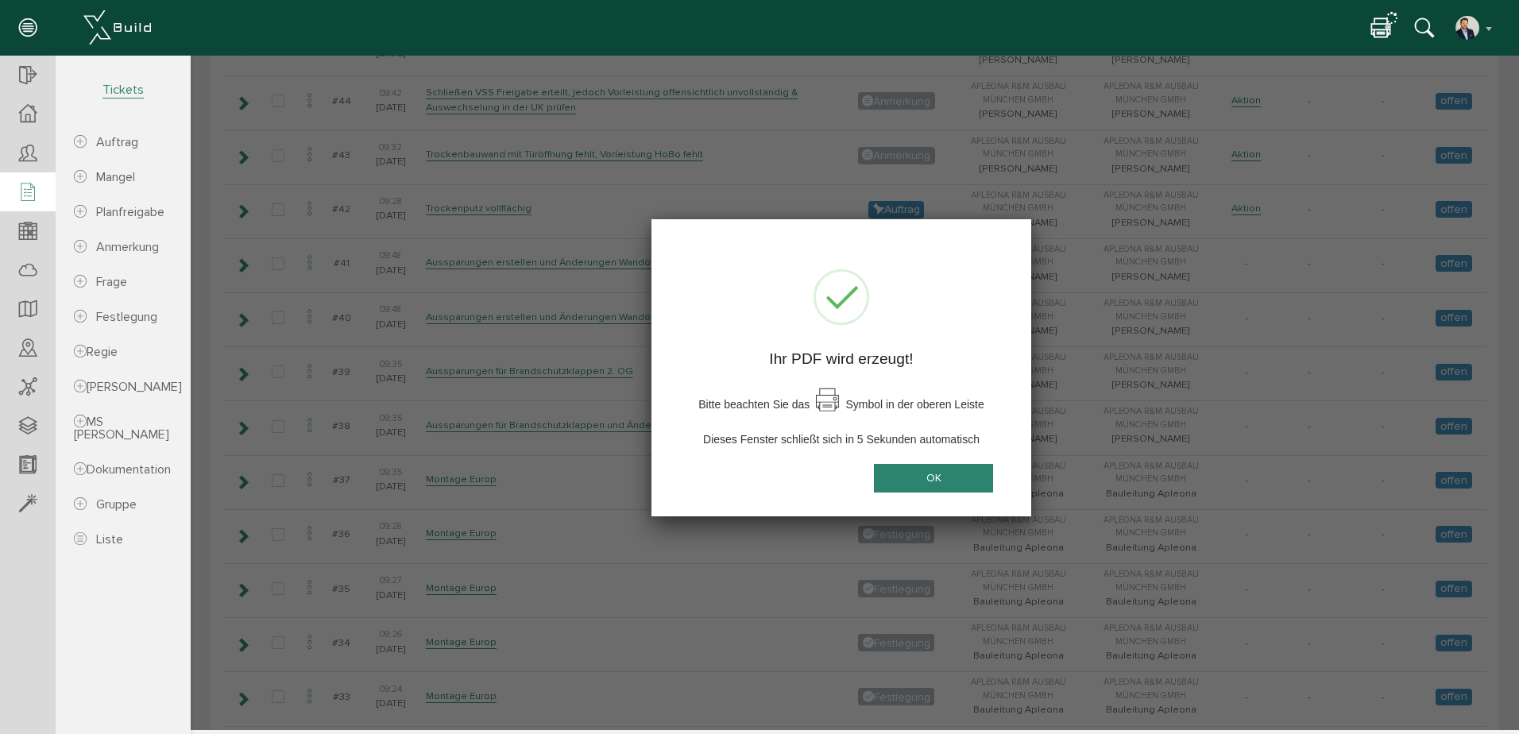
click at [935, 477] on button "OK" at bounding box center [933, 477] width 119 height 29
